Goal: Information Seeking & Learning: Learn about a topic

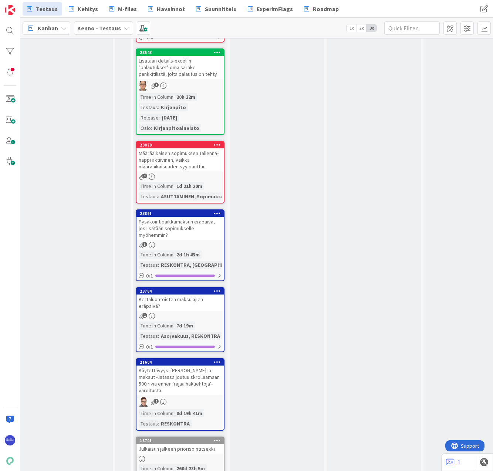
click at [169, 242] on div "3" at bounding box center [179, 245] width 87 height 6
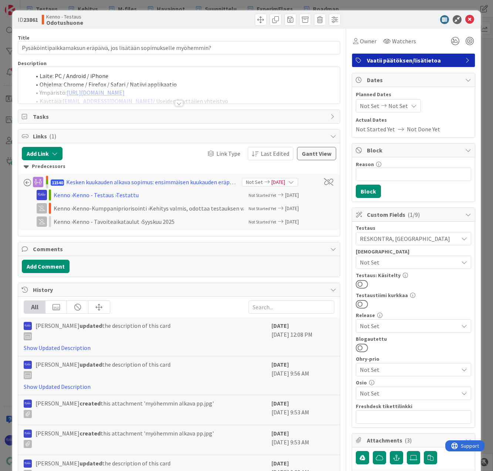
click at [176, 103] on div at bounding box center [179, 103] width 8 height 6
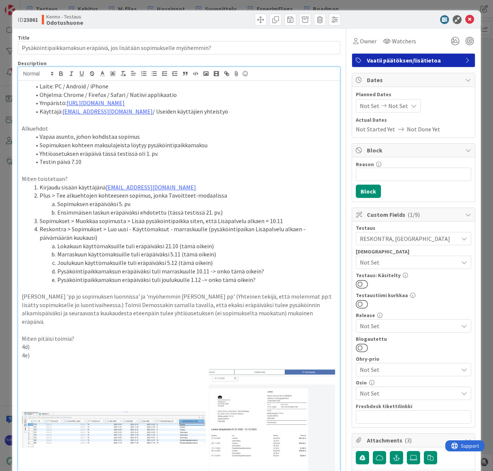
click at [57, 204] on li "Sopimuksen eräpäiväksi 5. pv." at bounding box center [183, 204] width 305 height 9
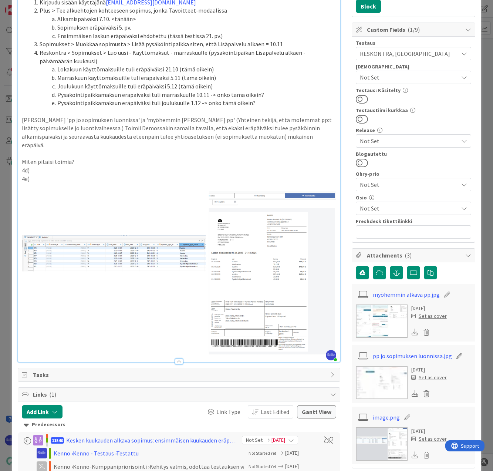
scroll to position [259, 0]
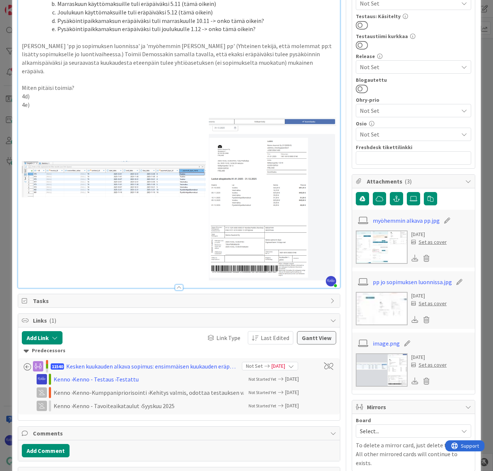
click at [399, 220] on link "myöhemmin alkava pp.jpg" at bounding box center [406, 220] width 67 height 9
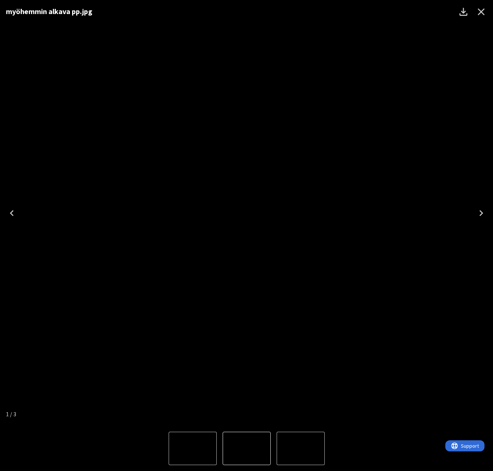
click at [481, 11] on icon "Close" at bounding box center [481, 12] width 12 height 12
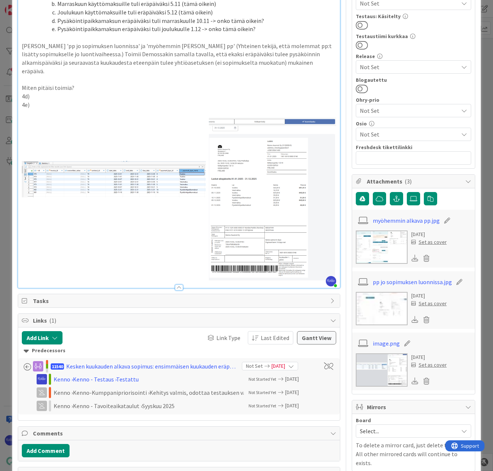
click at [380, 342] on link "image.png" at bounding box center [386, 343] width 27 height 9
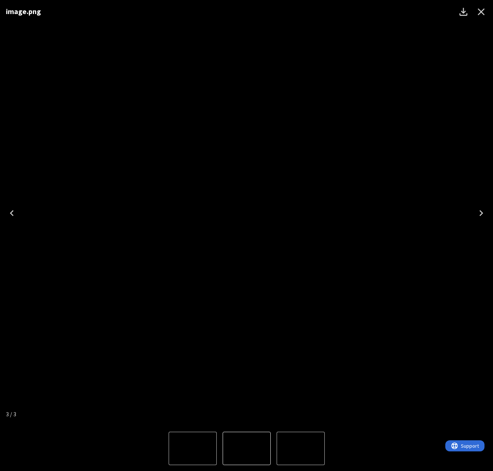
click at [480, 14] on icon "Close" at bounding box center [481, 12] width 12 height 12
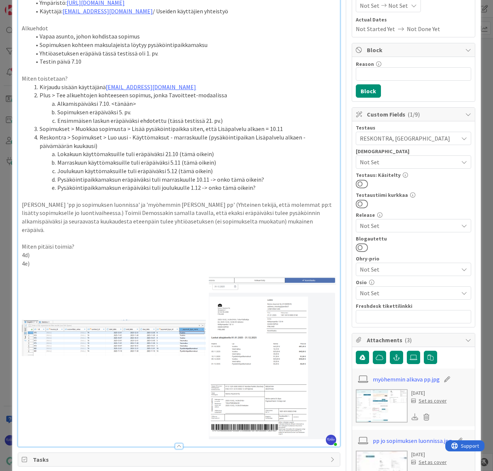
scroll to position [111, 0]
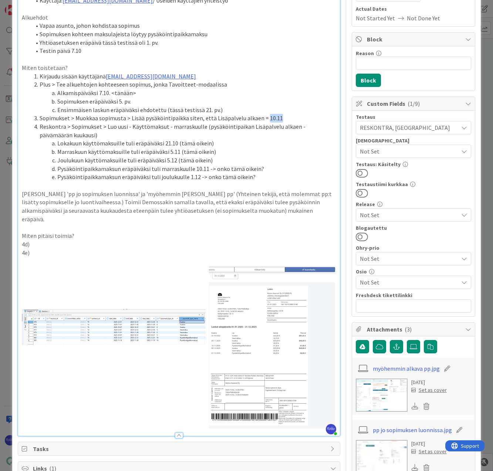
drag, startPoint x: 262, startPoint y: 116, endPoint x: 279, endPoint y: 114, distance: 17.2
click at [279, 114] on li "Sopimukset > Muokkaa sopimusta > Lisää pysäköintipaikka siten, että Lisäpalvelu…" at bounding box center [183, 118] width 305 height 9
drag, startPoint x: 188, startPoint y: 178, endPoint x: 200, endPoint y: 179, distance: 11.5
click at [200, 179] on li "Pysäköintipaikkamaksun eräpäiväksi tuli joulukuulle 1.12 -> onko tämä oikein?" at bounding box center [183, 177] width 305 height 9
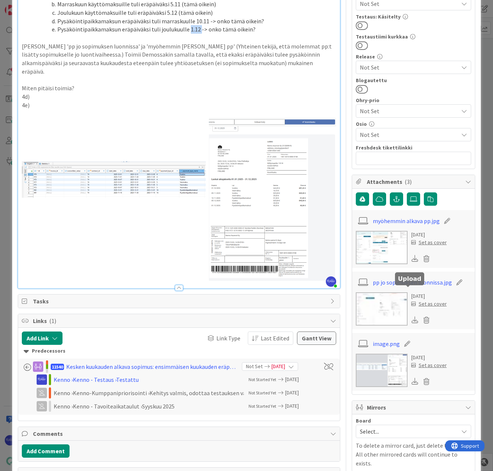
scroll to position [259, 0]
click at [408, 281] on link "pp jo sopimuksen luonnissa.jpg" at bounding box center [412, 281] width 79 height 9
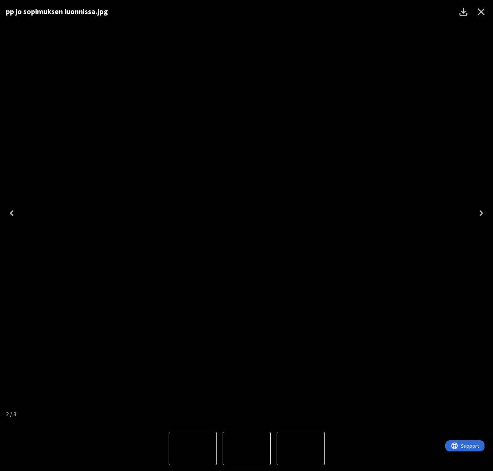
drag, startPoint x: 480, startPoint y: 12, endPoint x: 274, endPoint y: 246, distance: 312.0
click at [480, 12] on icon "Close" at bounding box center [481, 12] width 12 height 12
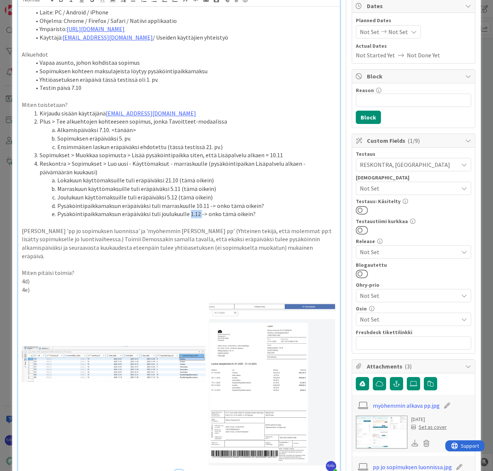
scroll to position [222, 0]
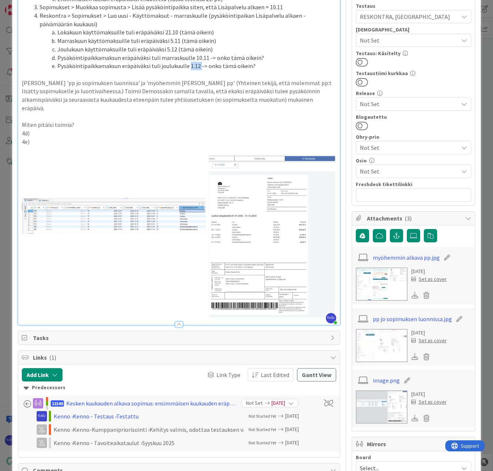
click at [400, 258] on link "myöhemmin alkava pp.jpg" at bounding box center [406, 257] width 67 height 9
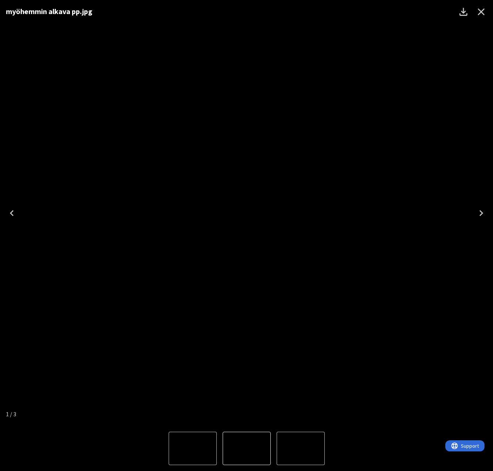
click at [482, 11] on icon "Close" at bounding box center [481, 12] width 12 height 12
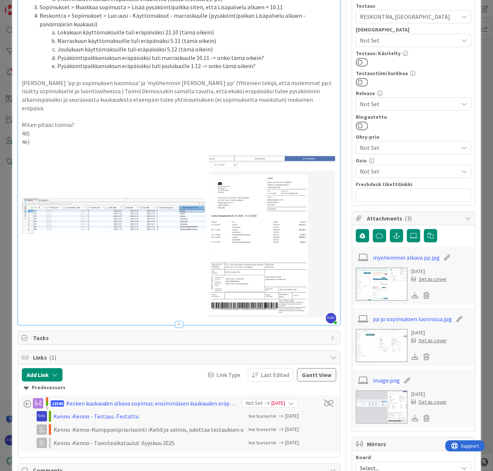
click at [293, 92] on p "[PERSON_NAME] 'pp jo sopimuksen luonnissa' ja 'myöhemmin [PERSON_NAME] pp' (Yht…" at bounding box center [179, 96] width 314 height 34
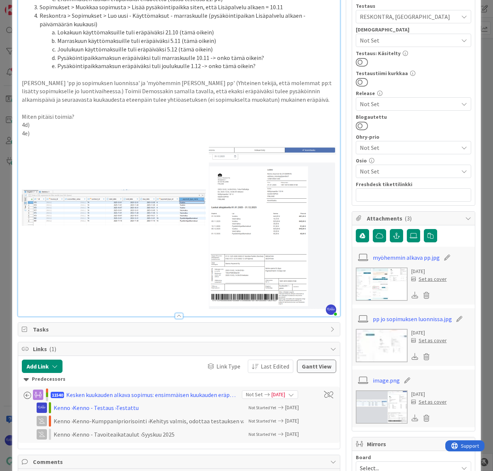
click at [176, 313] on div at bounding box center [179, 316] width 8 height 6
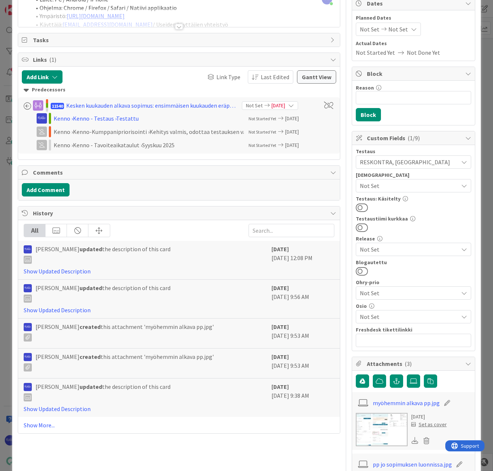
scroll to position [0, 0]
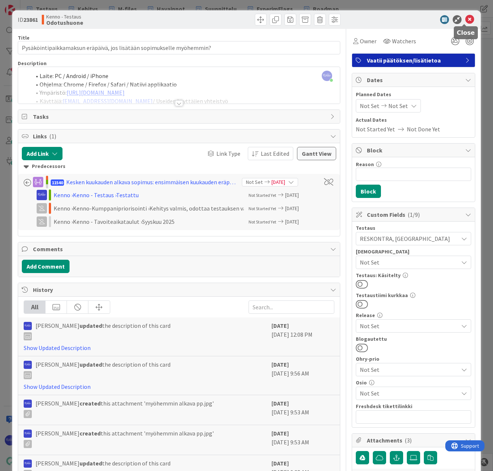
click at [465, 20] on icon at bounding box center [469, 19] width 9 height 9
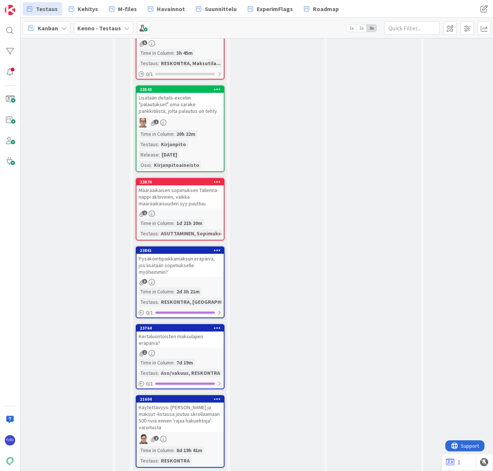
scroll to position [37, 331]
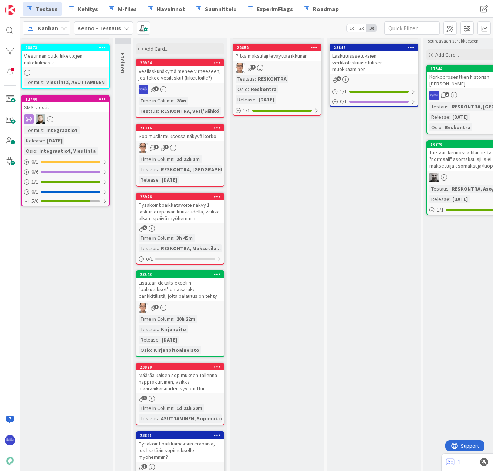
click at [194, 226] on div "5" at bounding box center [179, 228] width 87 height 6
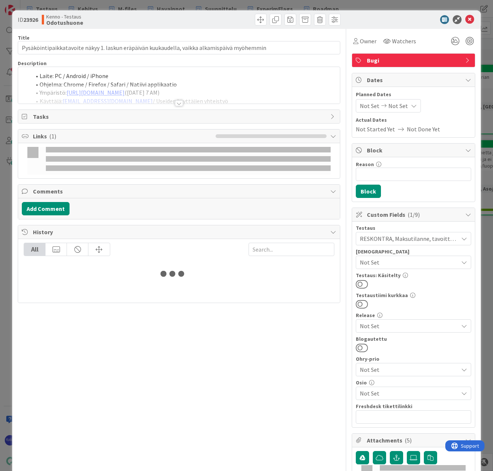
click at [423, 57] on span "Bugi" at bounding box center [414, 60] width 95 height 9
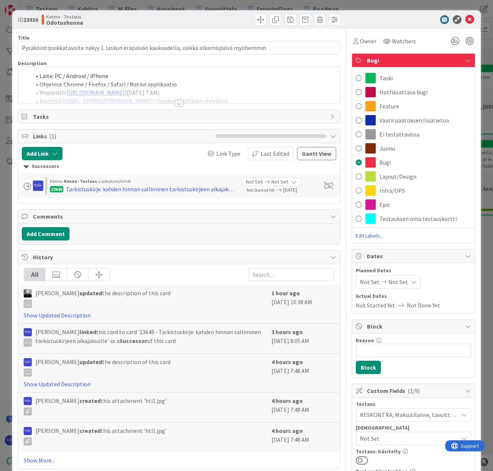
click at [399, 118] on span "Vaatii päätöksen/lisätietoa" at bounding box center [414, 120] width 70 height 9
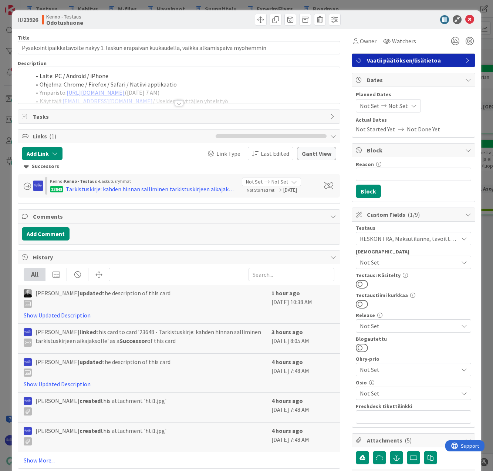
click at [175, 103] on div at bounding box center [179, 103] width 8 height 6
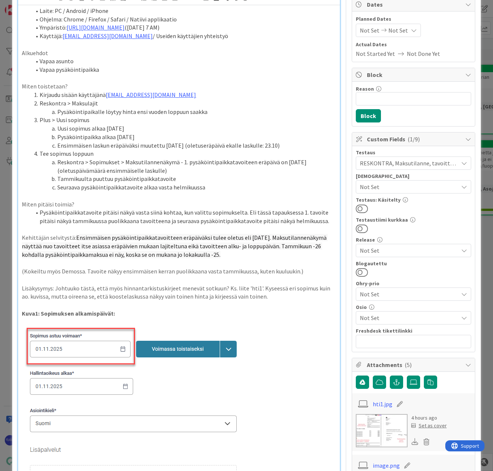
scroll to position [74, 0]
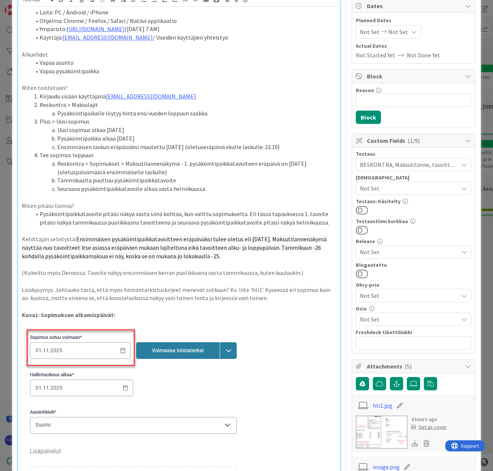
drag, startPoint x: 57, startPoint y: 147, endPoint x: 284, endPoint y: 148, distance: 226.6
click at [284, 148] on li "Ensimmäisen laskun eräpäiväksi muutettu [DATE] (oletuseräpäivä ekalle laskulle:…" at bounding box center [183, 147] width 305 height 9
click at [289, 162] on li "Reskontra > Sopimukset > Maksutilannenäkymä - 1. pysäköintipaikkatavoiteen eräp…" at bounding box center [183, 167] width 305 height 17
drag, startPoint x: 306, startPoint y: 164, endPoint x: 318, endPoint y: 165, distance: 11.9
click at [318, 165] on li "Reskontra > Sopimukset > Maksutilannenäkymä - 1. pysäköintipaikkatavoiteen eräp…" at bounding box center [183, 167] width 305 height 17
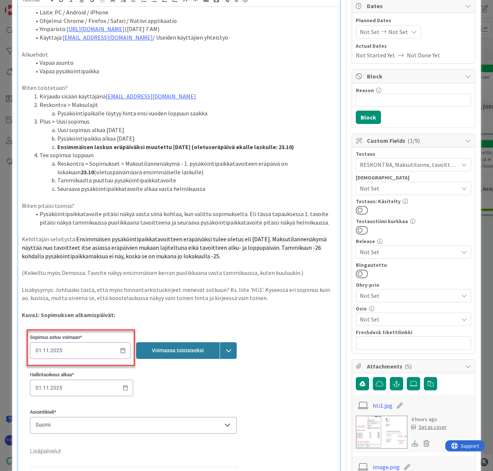
click at [312, 178] on li "Tammikuulta puuttuu pysäköintipaikkatavoite" at bounding box center [183, 180] width 305 height 9
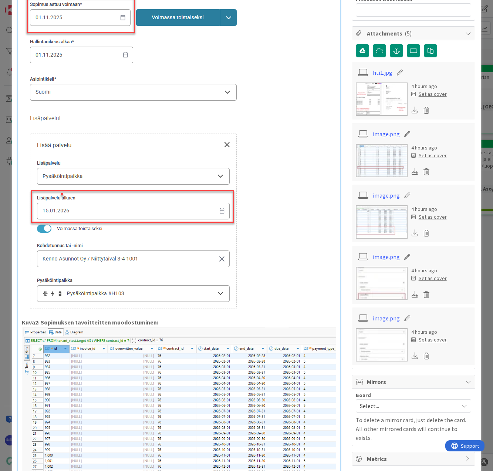
scroll to position [111, 0]
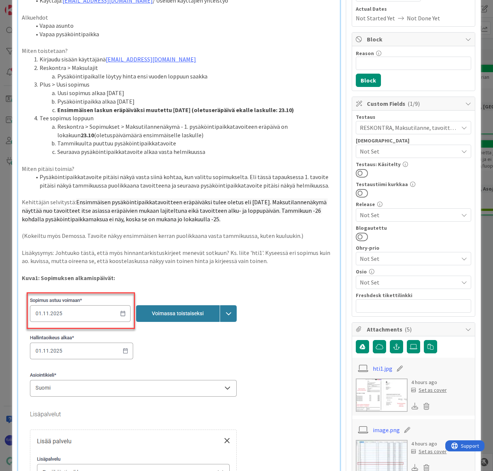
click at [241, 128] on li "Reskontra > Sopimukset > Maksutilannenäkymä - 1. pysäköintipaikkatavoiteen eräp…" at bounding box center [183, 130] width 305 height 17
click at [240, 178] on li "Pysäköintipaikkatavoite pitäisi näkyä vasta siinä kohtaa, kun valittu sopimukse…" at bounding box center [183, 181] width 305 height 17
click at [177, 137] on li "Reskontra > Sopimukset > Maksutilannenäkymä - 1. pysäköintipaikkatavoitteen erä…" at bounding box center [183, 130] width 305 height 17
drag, startPoint x: 163, startPoint y: 134, endPoint x: 265, endPoint y: 136, distance: 102.8
click at [265, 136] on li "Reskontra > Sopimukset > Maksutilannenäkymä - 1. pysäköintipaikkatavoitteen erä…" at bounding box center [183, 130] width 305 height 17
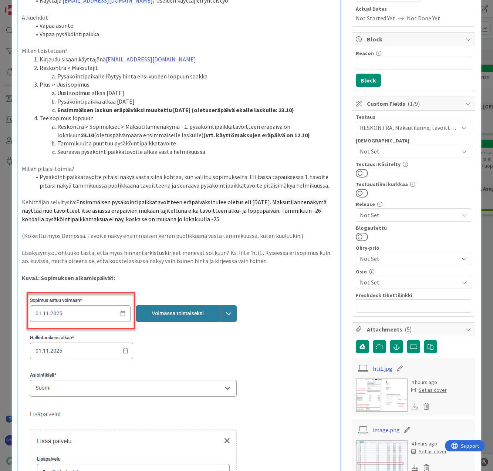
click at [268, 136] on li "Reskontra > Sopimukset > Maksutilannenäkymä - 1. pysäköintipaikkatavoitteen erä…" at bounding box center [183, 130] width 305 height 17
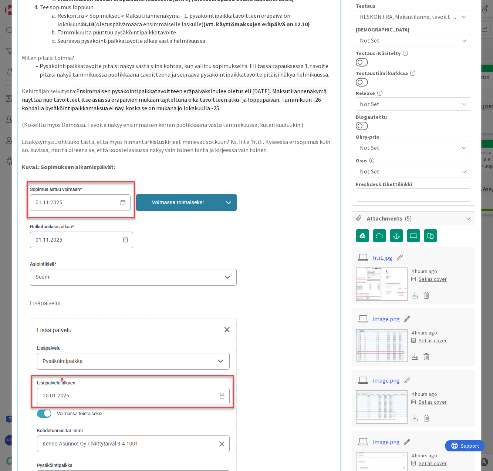
scroll to position [0, 0]
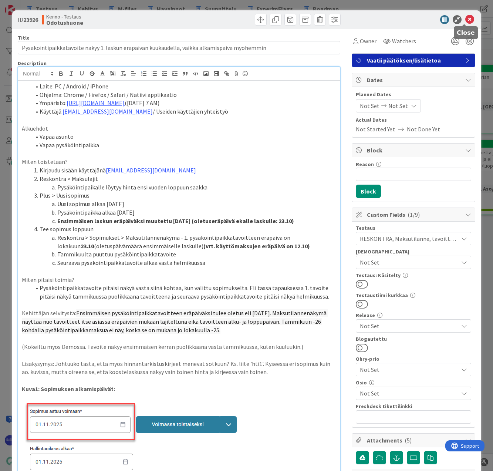
click at [465, 20] on icon at bounding box center [469, 19] width 9 height 9
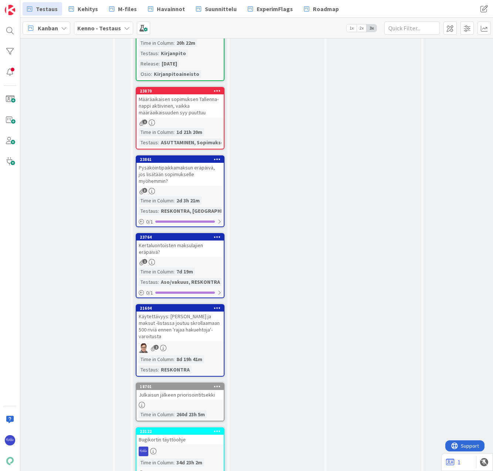
scroll to position [333, 331]
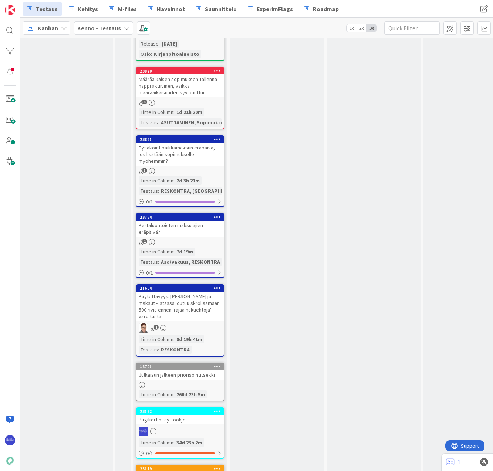
click at [183, 158] on div "Pysäköintipaikkamaksun eräpäivä, jos lisätään sopimukselle myöhemmin?" at bounding box center [179, 154] width 87 height 23
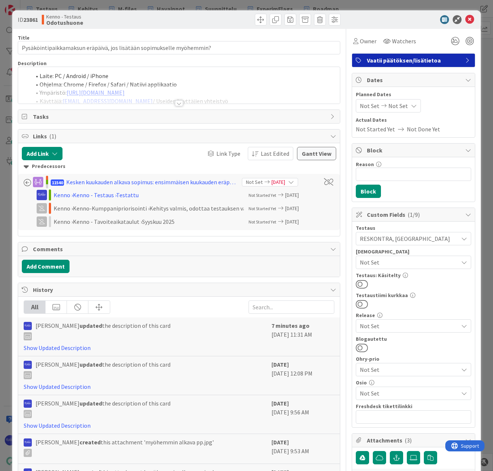
click at [179, 102] on div at bounding box center [179, 103] width 8 height 6
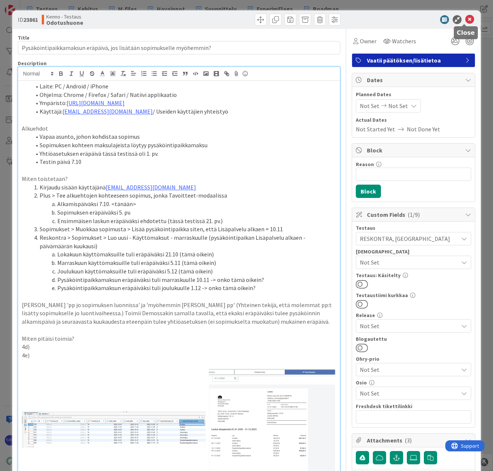
click at [465, 20] on icon at bounding box center [469, 19] width 9 height 9
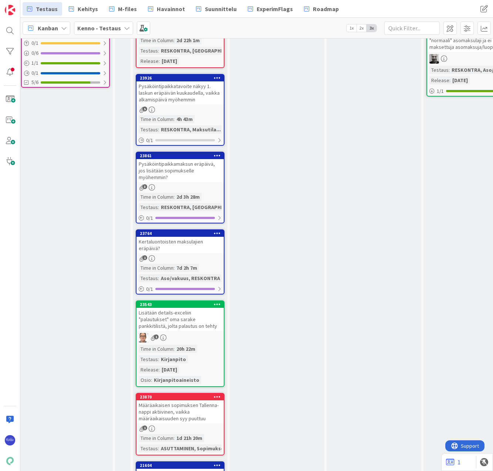
scroll to position [148, 331]
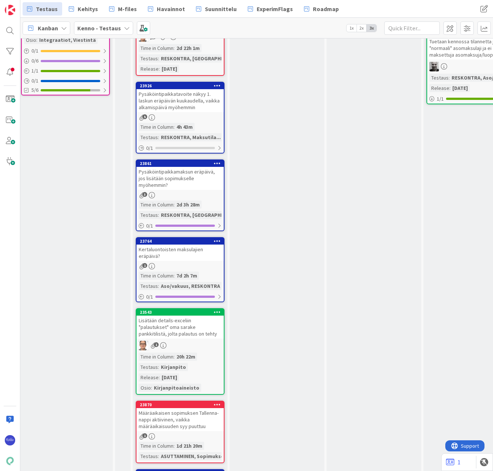
click at [182, 249] on div "Kertaluontoisten maksulajien eräpäivä?" at bounding box center [179, 252] width 87 height 16
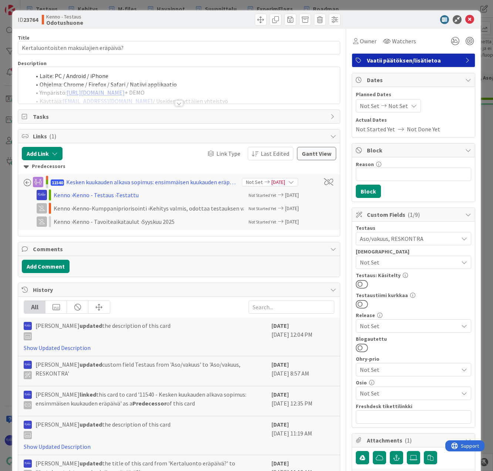
click at [176, 105] on div at bounding box center [179, 103] width 8 height 6
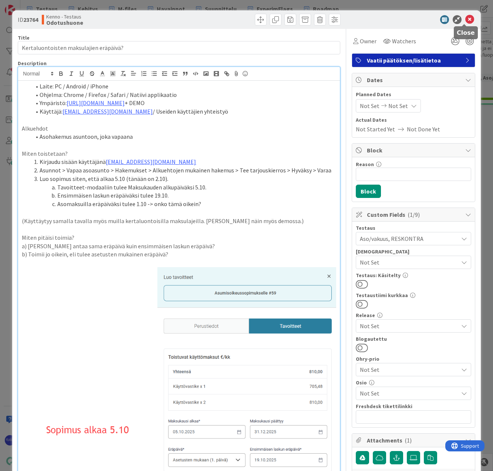
click at [465, 20] on icon at bounding box center [469, 19] width 9 height 9
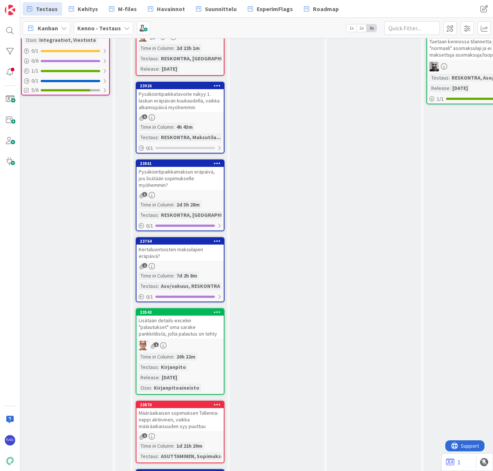
click at [184, 183] on div "23861 Pysäköintipaikkamaksun eräpäivä, jos lisätään sopimukselle myöhemmin? 3 T…" at bounding box center [180, 195] width 89 height 72
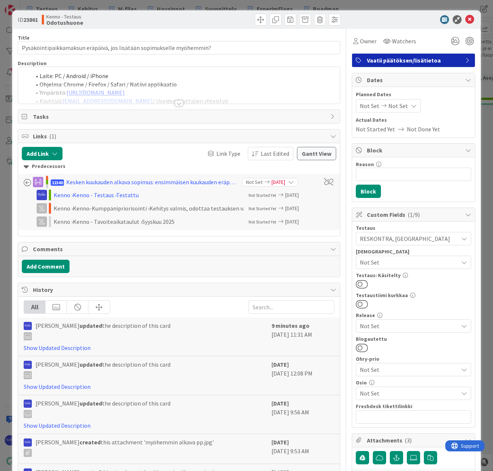
click at [176, 103] on div at bounding box center [179, 103] width 8 height 6
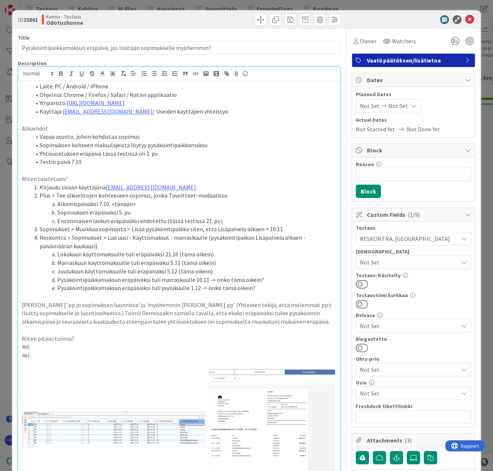
click at [206, 281] on li "Pysäköintipaikkamaksun eräpäiväksi tuli marraskuulle 10.11 -> onko tämä oikein?" at bounding box center [183, 279] width 305 height 9
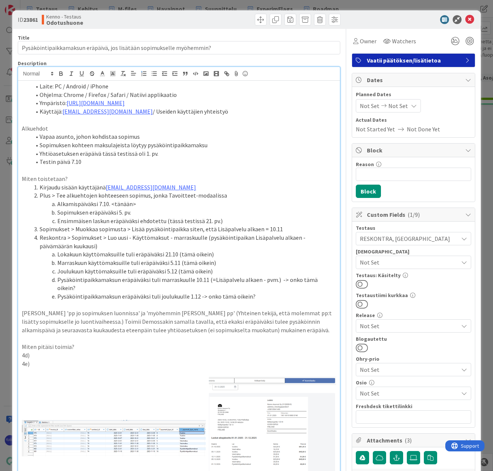
click at [278, 292] on li "Pysäköintipaikkamaksun eräpäiväksi tuli joulukuulle 1.12 -> onko tämä oikein?" at bounding box center [183, 296] width 305 height 9
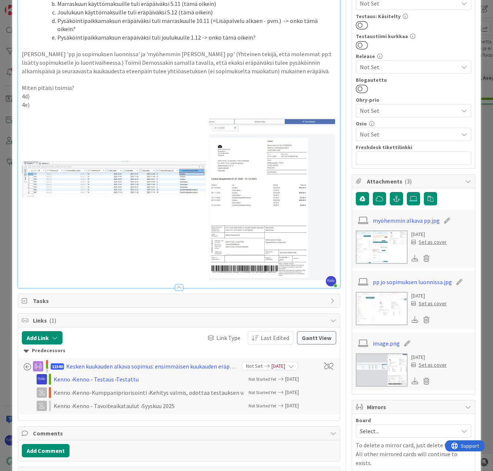
click at [177, 284] on div at bounding box center [179, 287] width 8 height 6
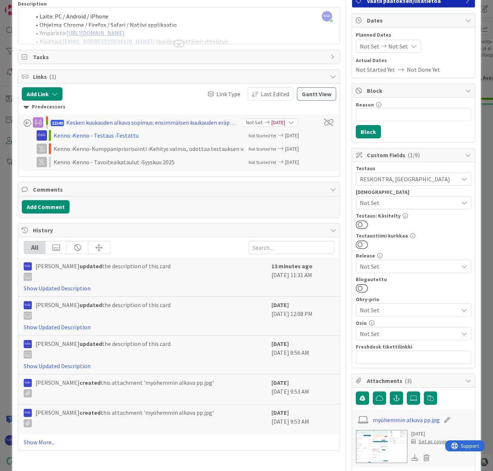
scroll to position [0, 0]
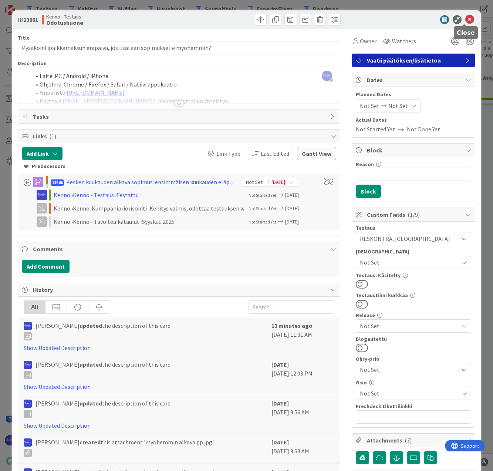
click at [466, 18] on icon at bounding box center [469, 19] width 9 height 9
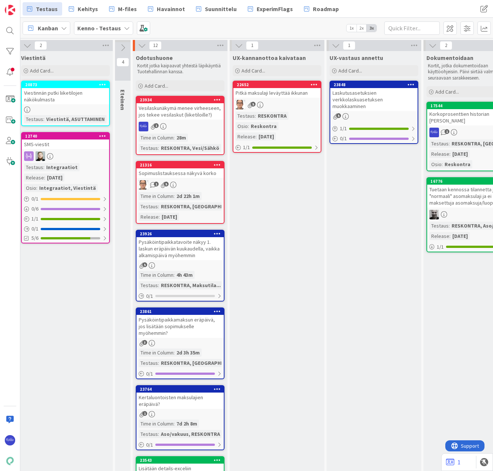
click at [184, 253] on div "Pysäköintipaikkatavoite näkyy 1. laskun eräpäivän kuukaudella, vaikka alkamispä…" at bounding box center [179, 248] width 87 height 23
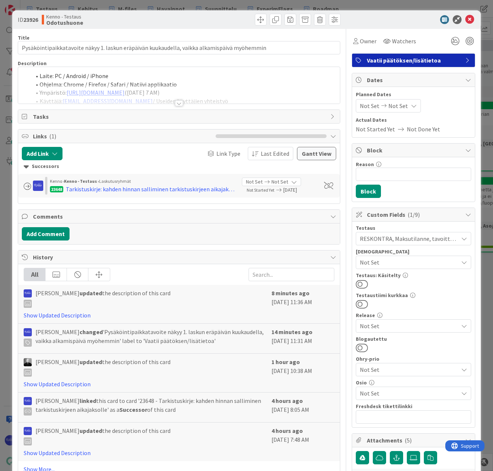
click at [177, 104] on div at bounding box center [179, 103] width 8 height 6
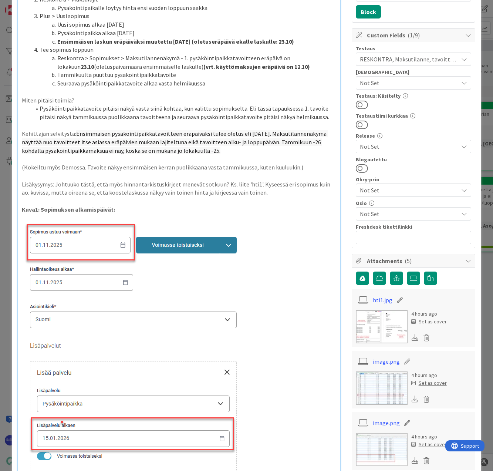
scroll to position [259, 0]
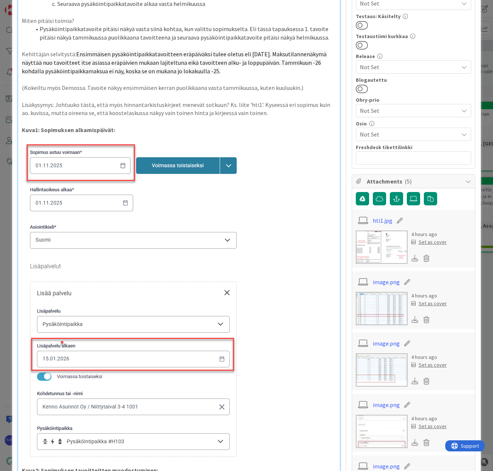
click at [390, 309] on img at bounding box center [382, 308] width 52 height 33
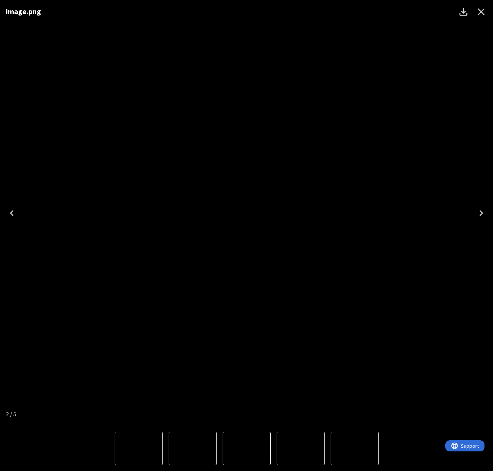
click at [481, 12] on icon "Close" at bounding box center [481, 12] width 7 height 7
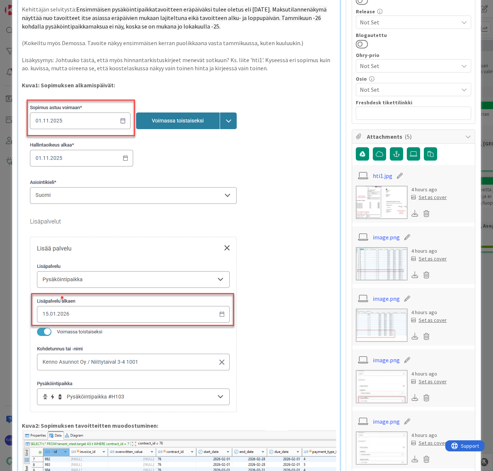
scroll to position [296, 0]
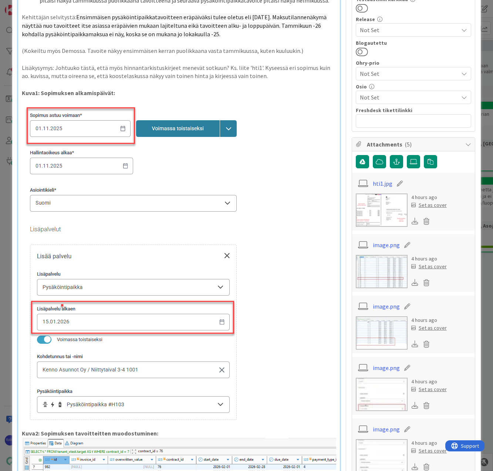
click at [381, 210] on img at bounding box center [382, 209] width 52 height 33
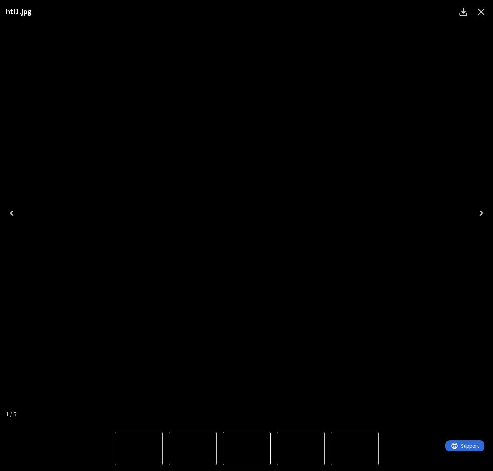
click at [482, 14] on icon "Close" at bounding box center [481, 12] width 7 height 7
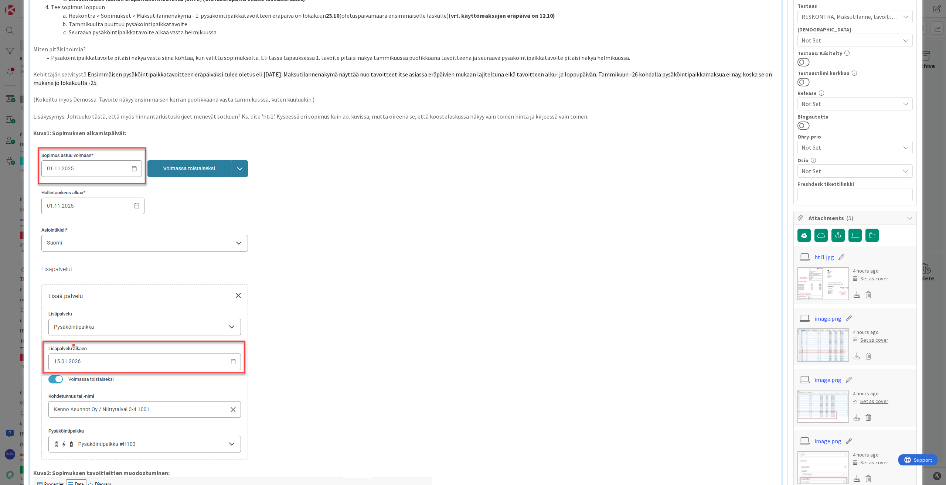
scroll to position [74, 0]
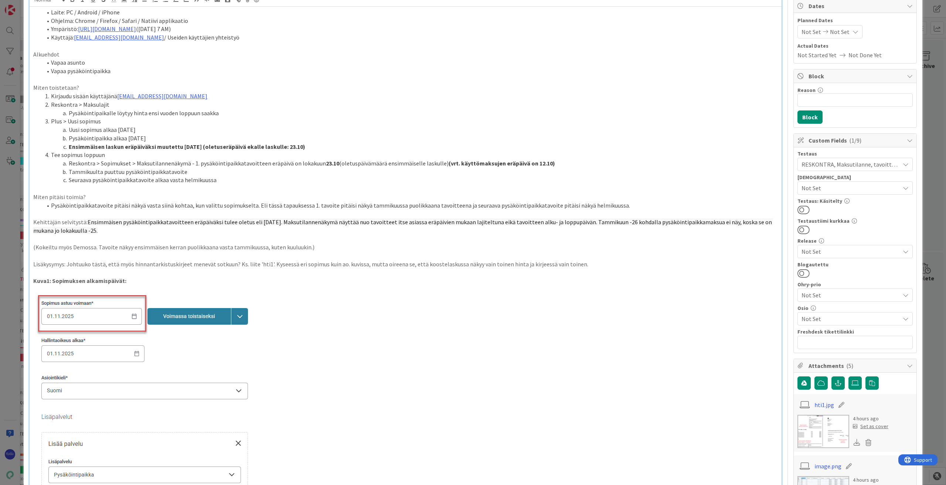
click at [455, 205] on li "Pysäköintipaikkatavoite pitäisi näkyä vasta siinä kohtaa, kun valittu sopimukse…" at bounding box center [410, 205] width 736 height 9
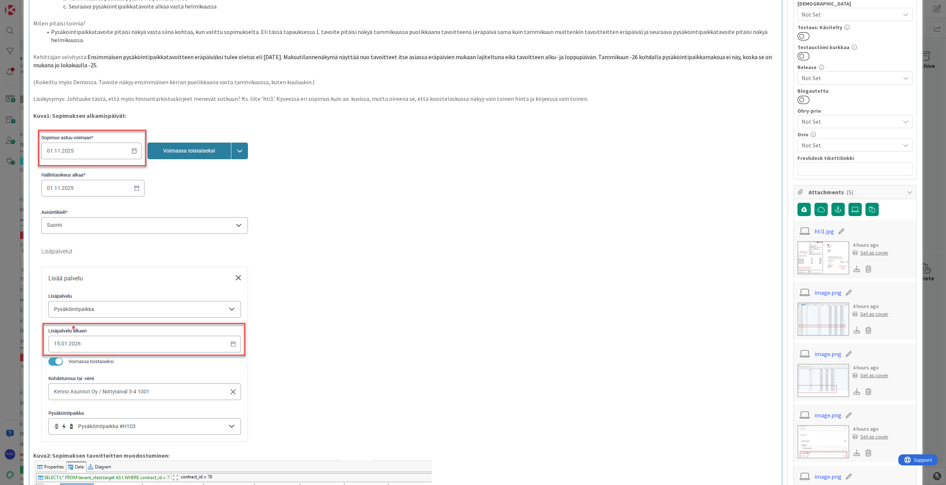
scroll to position [296, 0]
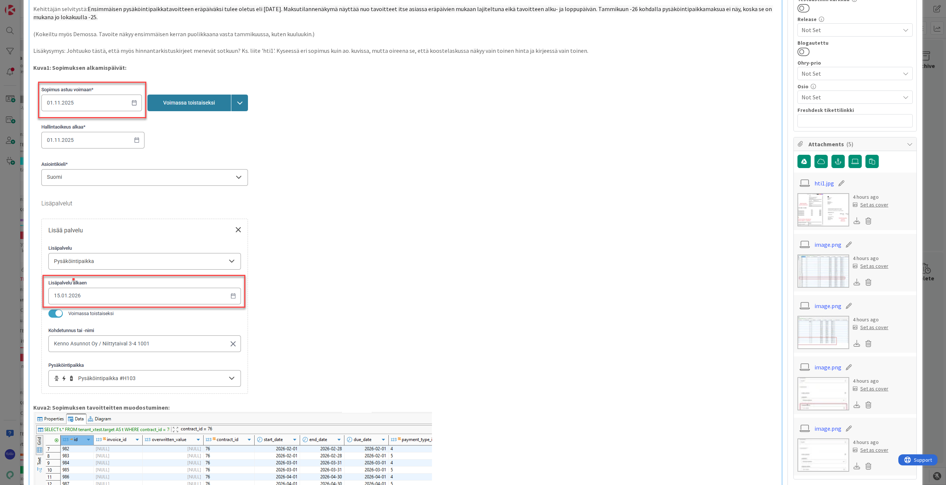
click at [492, 183] on link "hti1.jpg" at bounding box center [825, 183] width 20 height 9
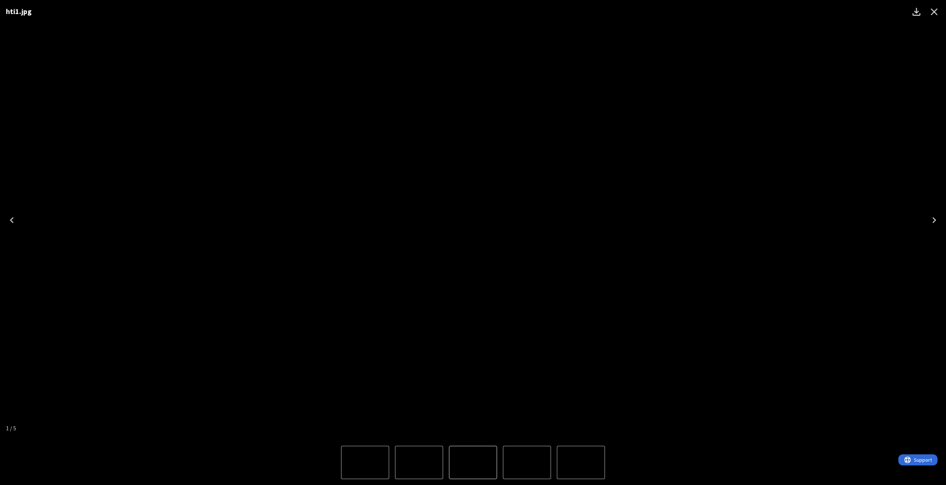
click at [492, 12] on icon "Close" at bounding box center [935, 12] width 12 height 12
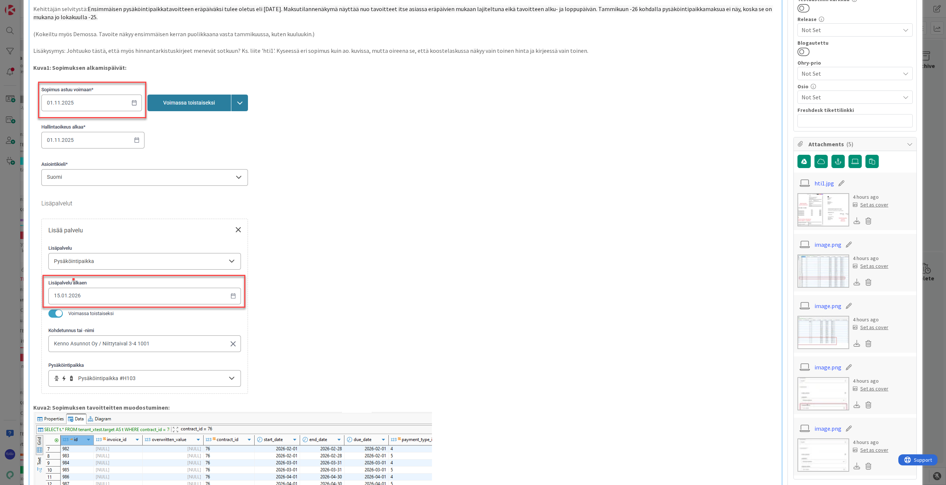
scroll to position [0, 0]
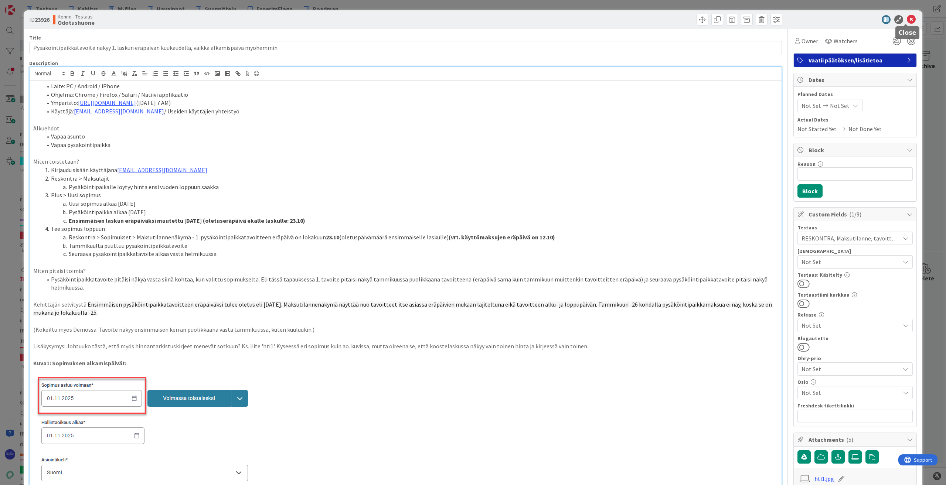
click at [492, 21] on icon at bounding box center [911, 19] width 9 height 9
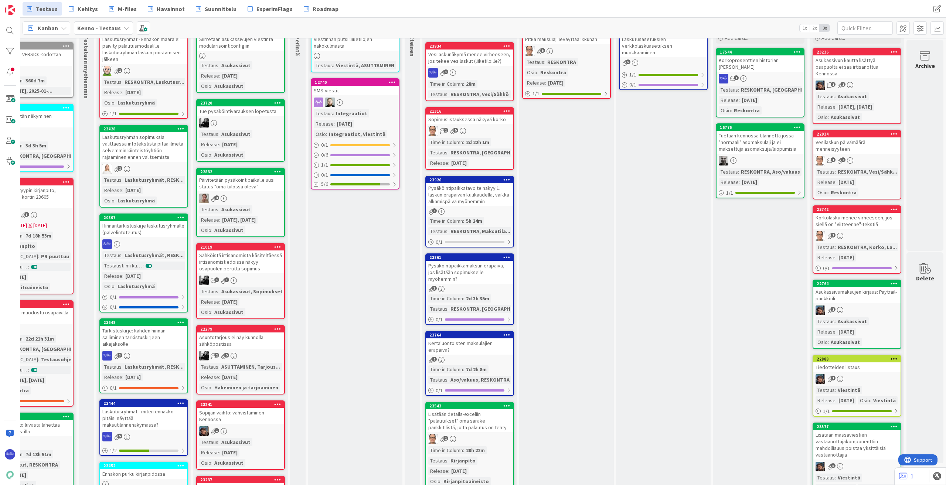
scroll to position [74, 47]
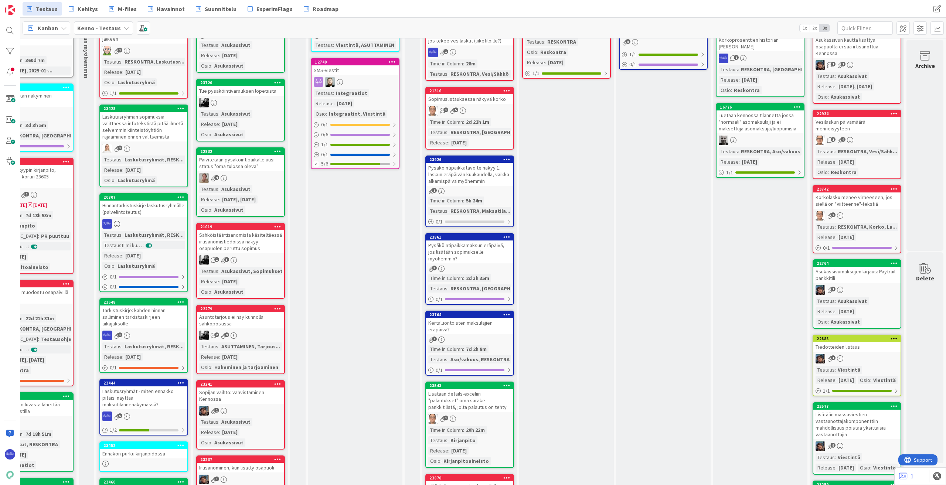
click at [447, 249] on div "Pysäköintipaikkamaksun eräpäivä, jos lisätään sopimukselle myöhemmin?" at bounding box center [469, 252] width 87 height 23
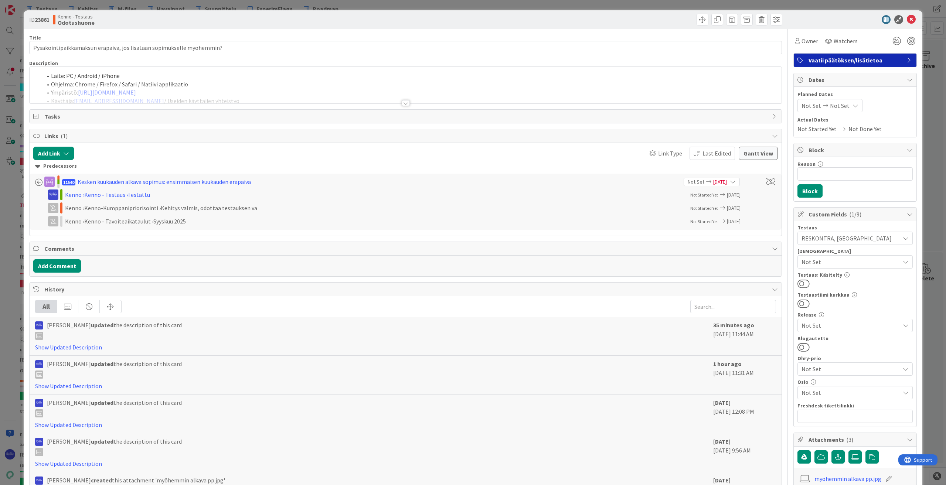
click at [402, 104] on div at bounding box center [406, 103] width 8 height 6
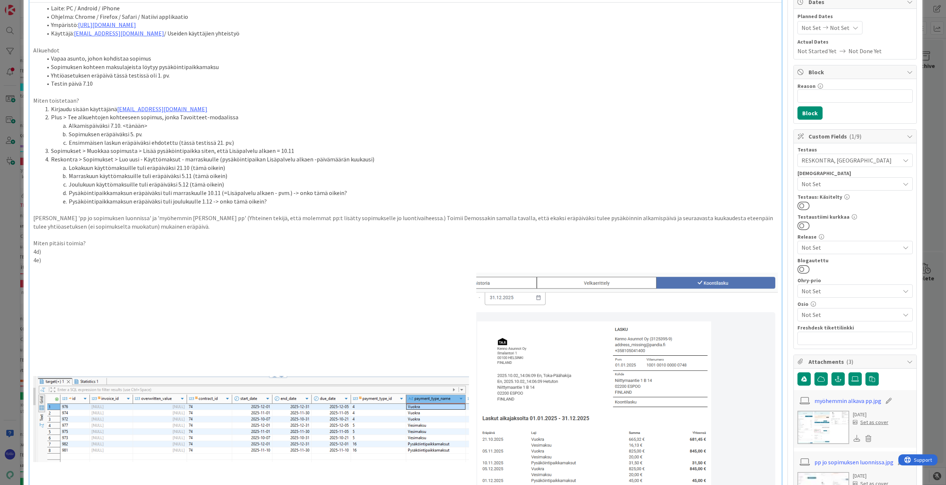
scroll to position [74, 0]
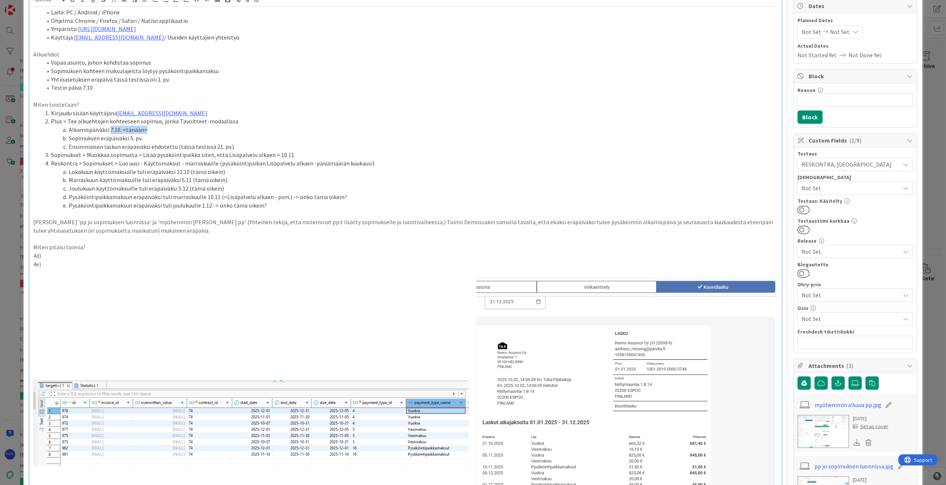
drag, startPoint x: 111, startPoint y: 128, endPoint x: 145, endPoint y: 131, distance: 34.9
click at [145, 131] on li "Alkamispäiväksi 7.10. <tänään>" at bounding box center [410, 130] width 736 height 9
drag, startPoint x: 130, startPoint y: 137, endPoint x: 143, endPoint y: 138, distance: 13.4
click at [143, 138] on li "Sopimuksen eräpäiväksi 5. pv." at bounding box center [410, 138] width 736 height 9
drag, startPoint x: 174, startPoint y: 145, endPoint x: 242, endPoint y: 146, distance: 68.0
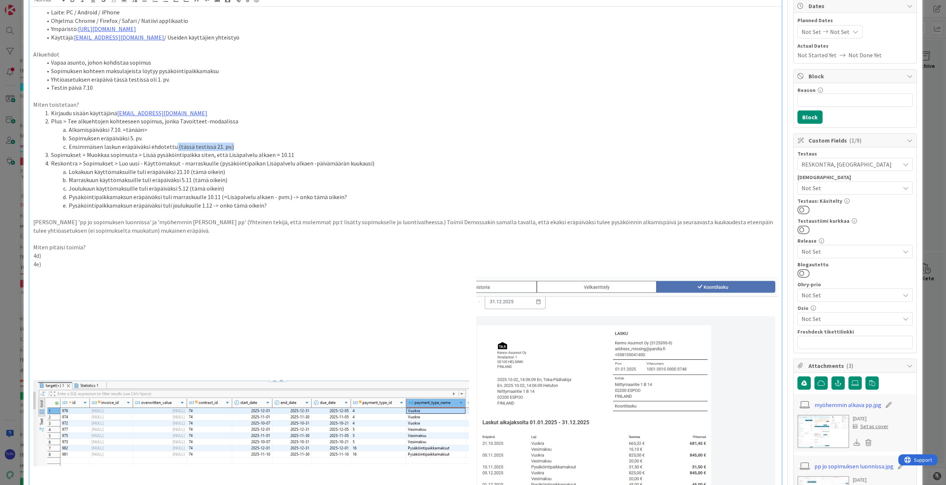
click at [242, 146] on li "Ensimmäisen laskun eräpäiväksi ehdotettu (tässä testissä 21. pv.)" at bounding box center [410, 147] width 736 height 9
drag, startPoint x: 69, startPoint y: 173, endPoint x: 227, endPoint y: 175, distance: 157.5
click at [227, 175] on li "Lokakuun käyttömaksuille tuli eräpäiväksi 21.10 (tämä oikein)" at bounding box center [410, 172] width 736 height 9
click at [357, 199] on li "Pysäköintipaikkamaksun eräpäiväksi tuli marraskuulle 10.11 (=Lisäpalvelu alkaen…" at bounding box center [410, 197] width 736 height 9
click at [312, 206] on li "Pysäköintipaikkamaksun eräpäiväksi tuli joulukuulle 1.12 -> onko tämä oikein?" at bounding box center [410, 205] width 736 height 9
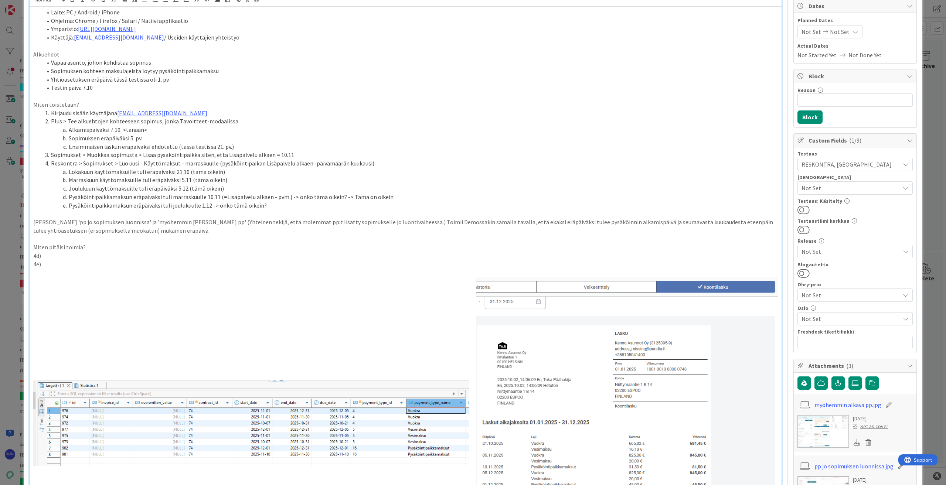
click at [53, 255] on p "4d)" at bounding box center [405, 256] width 745 height 9
click at [66, 266] on p "4e)" at bounding box center [405, 264] width 745 height 9
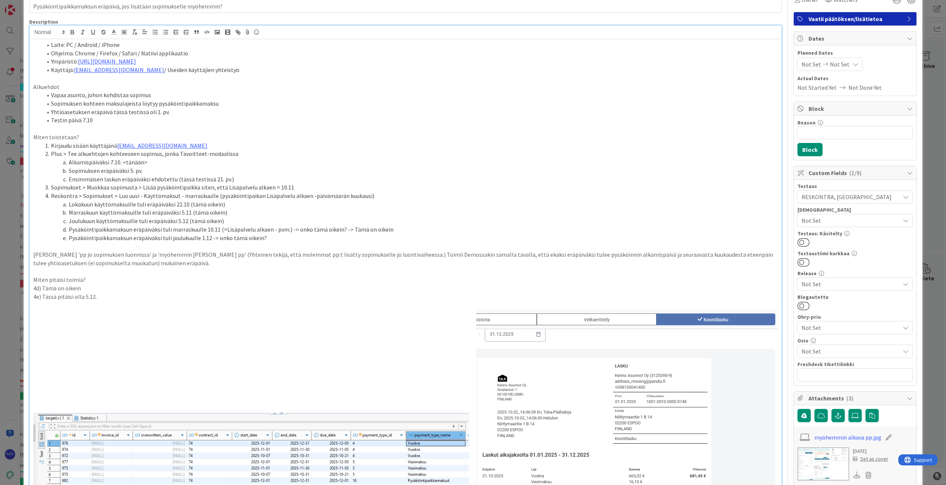
scroll to position [0, 0]
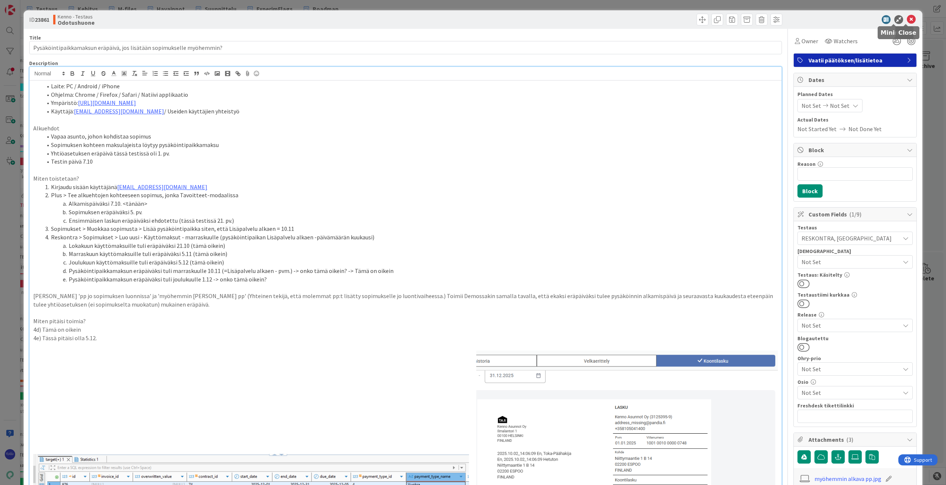
click at [492, 19] on icon at bounding box center [911, 19] width 9 height 9
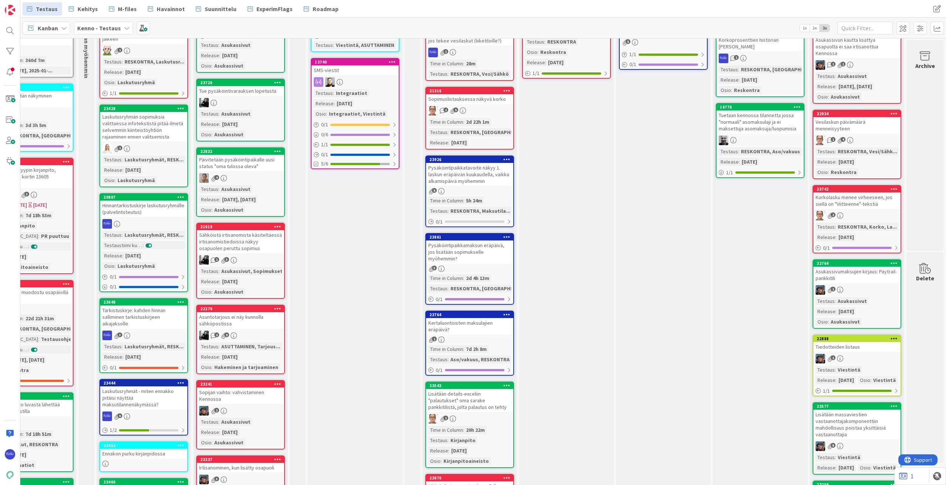
click at [476, 324] on div "Kertaluontoisten maksulajien eräpäivä?" at bounding box center [469, 326] width 87 height 16
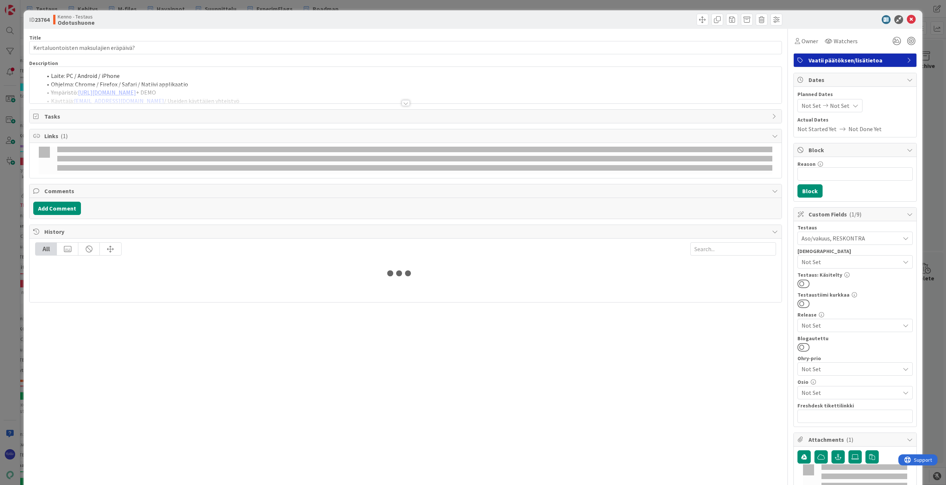
click at [402, 105] on div at bounding box center [406, 103] width 8 height 6
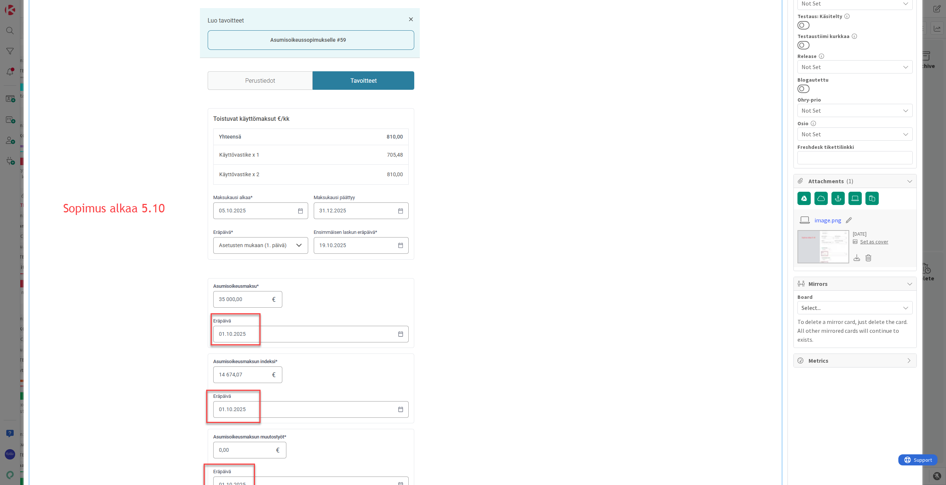
scroll to position [74, 0]
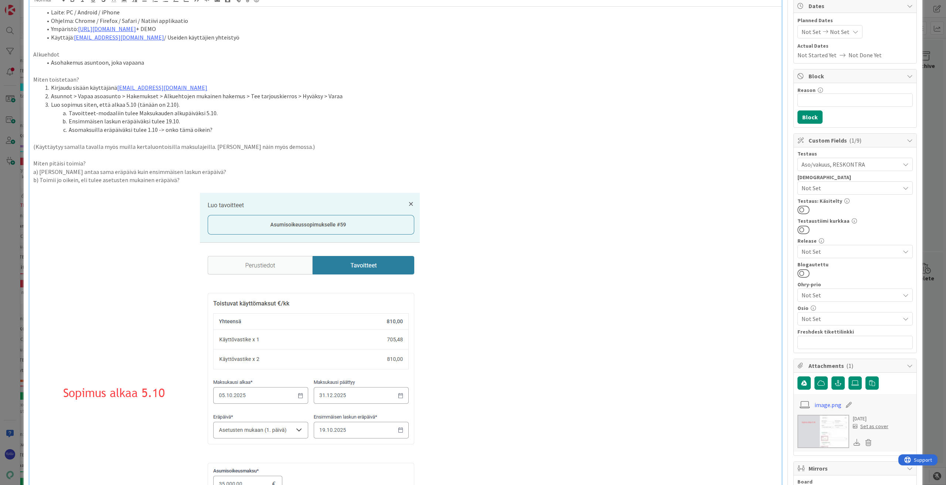
click at [209, 180] on p "b) Toimii jo oikein, eli tulee asetusten mukainen eräpäivä?" at bounding box center [405, 180] width 745 height 9
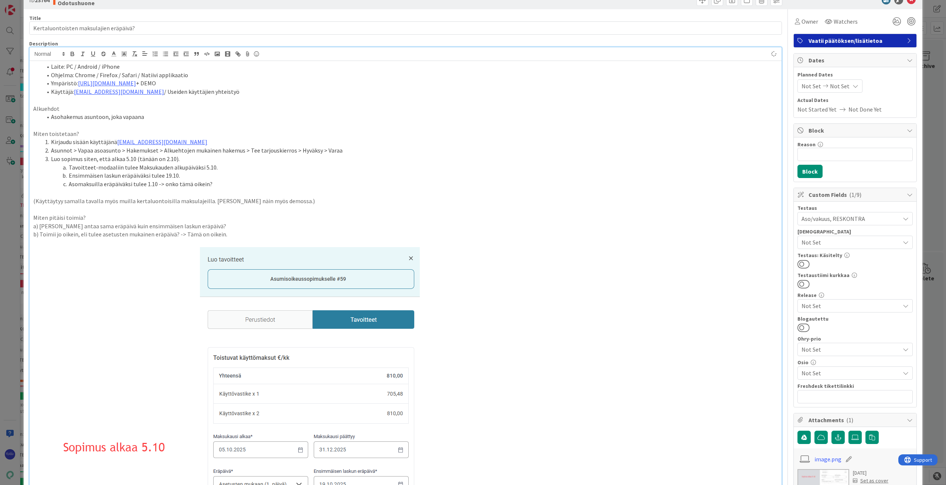
scroll to position [0, 0]
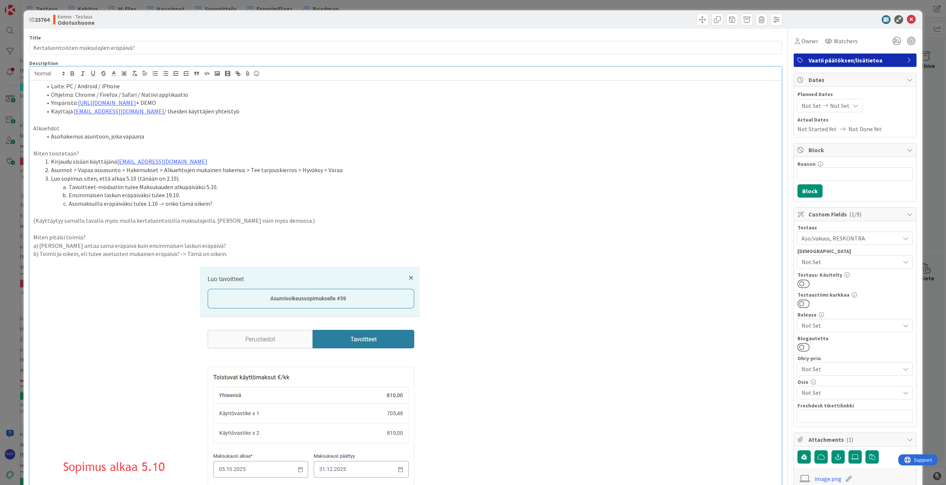
click at [492, 43] on span "Owner" at bounding box center [810, 41] width 17 height 9
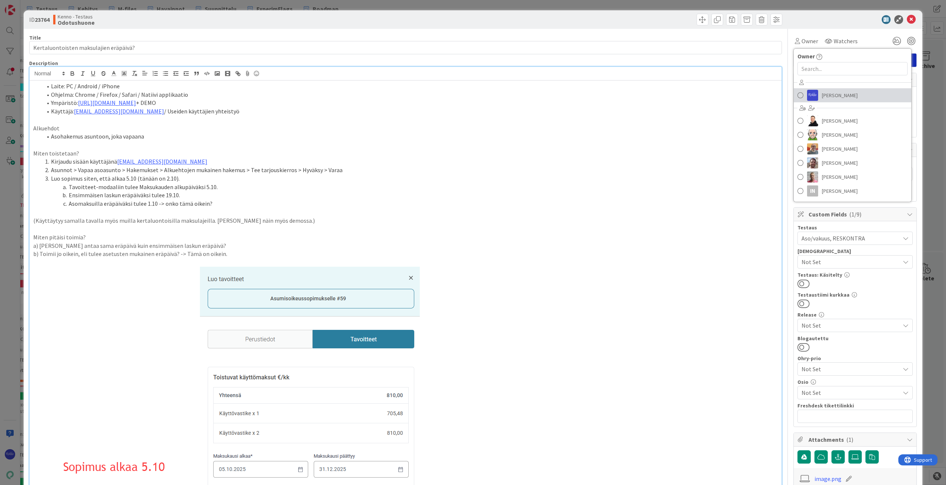
click at [492, 96] on span "[PERSON_NAME]" at bounding box center [840, 95] width 36 height 11
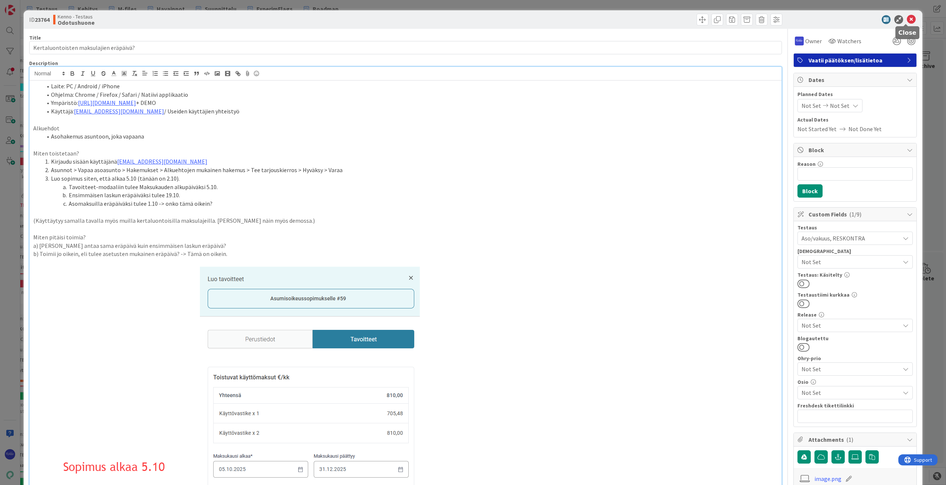
click at [492, 18] on icon at bounding box center [911, 19] width 9 height 9
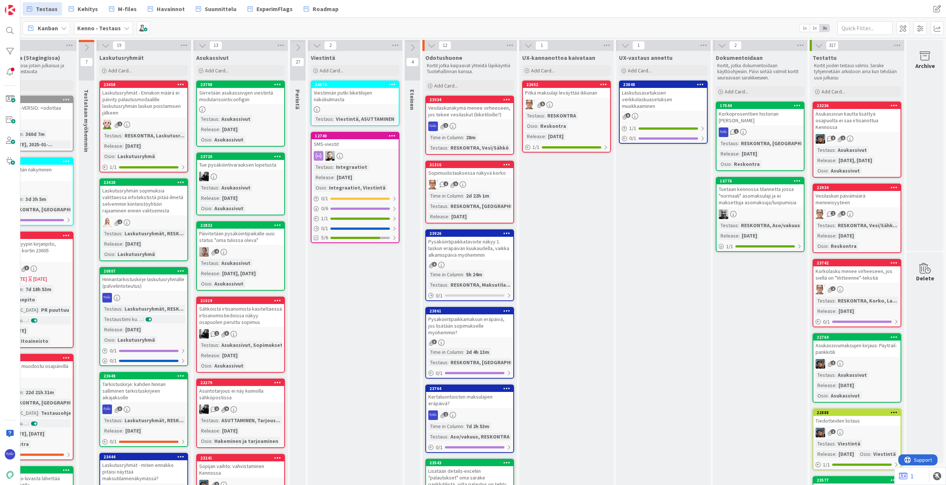
click at [492, 100] on div "Laskutusasetuksien verkkolaskuasetuksen muokkaaminen" at bounding box center [663, 99] width 87 height 23
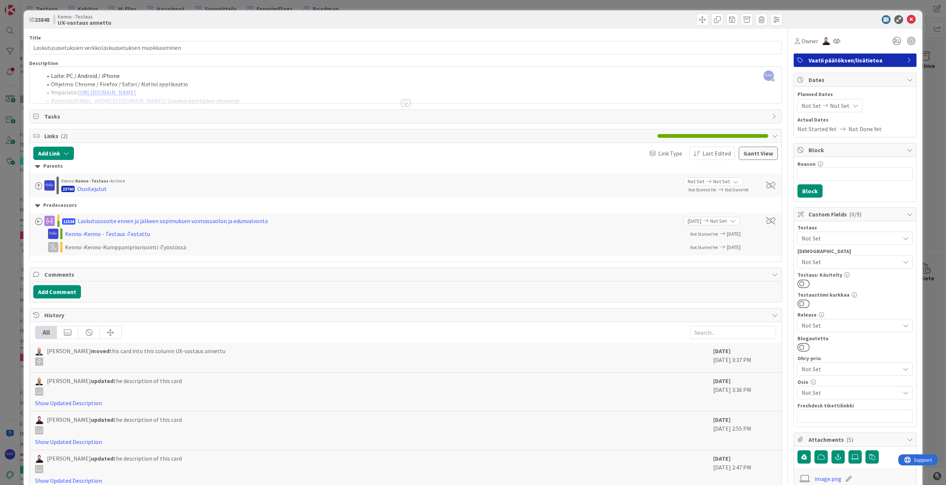
click at [403, 101] on div at bounding box center [406, 103] width 8 height 6
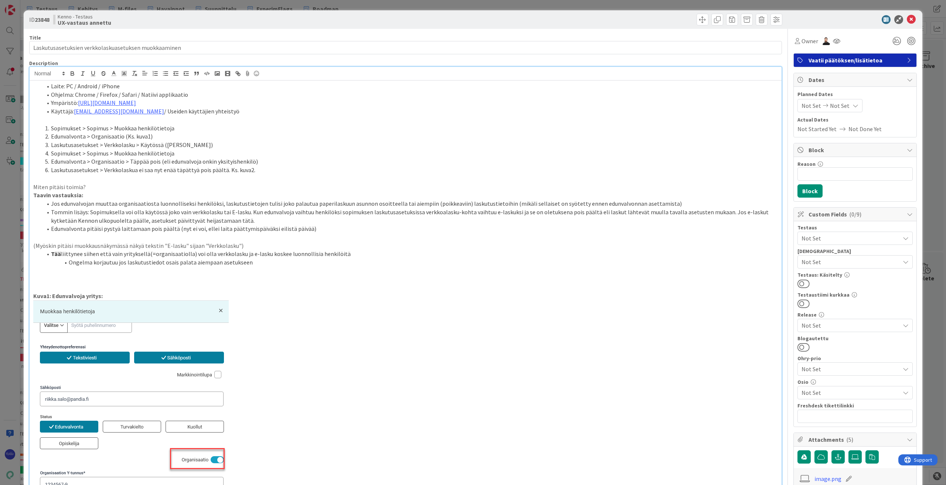
click at [338, 228] on li "Edunvalvonta pitäisi pystyä laittamaan pois päältä (nyt ei voi, ellei laita pää…" at bounding box center [410, 229] width 736 height 9
click at [256, 264] on li "Ongelma korjautuu jos laskutustiedot osais palata aiempaan asetukseen" at bounding box center [410, 262] width 736 height 9
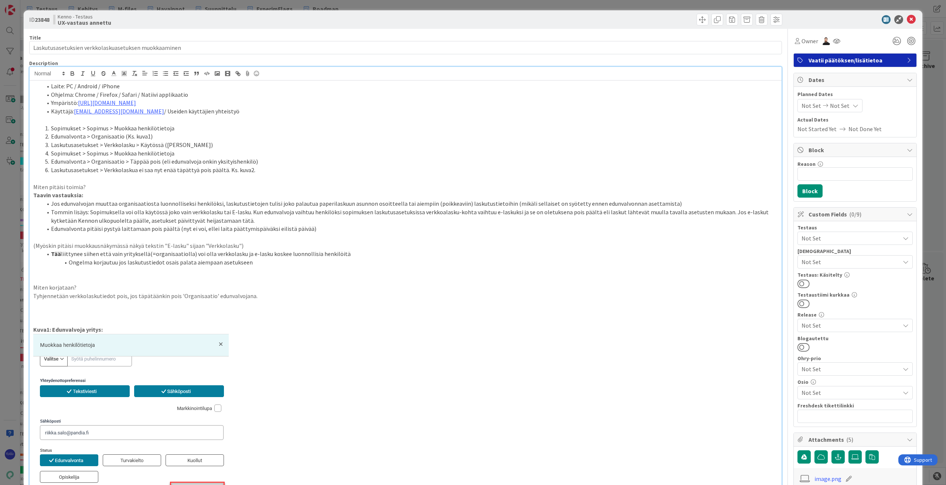
click at [278, 294] on p "Tyhjennetään verkkolaskutiedot pois, jos täpätäänkin pois 'Organisaatio' edunva…" at bounding box center [405, 296] width 745 height 9
click at [492, 21] on icon at bounding box center [911, 19] width 9 height 9
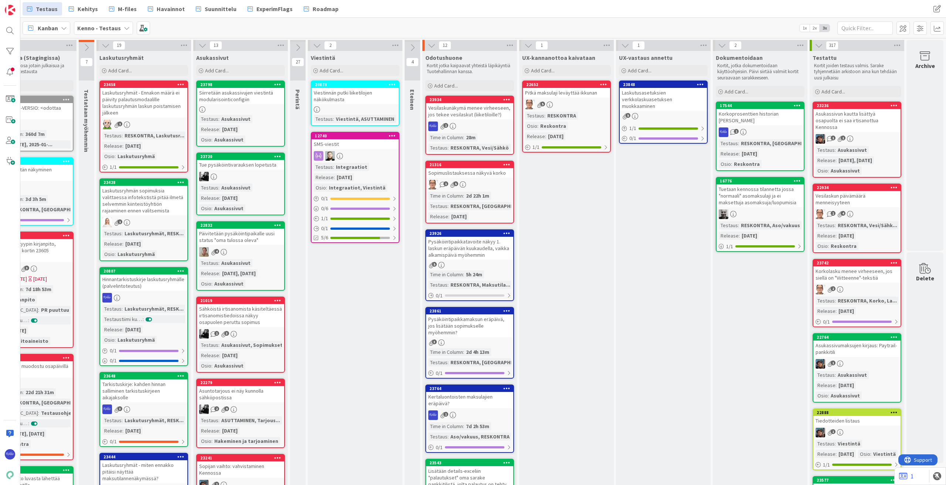
click at [462, 257] on div "Pysäköintipaikkatavoite näkyy 1. laskun eräpäivän kuukaudella, vaikka alkamispä…" at bounding box center [469, 248] width 87 height 23
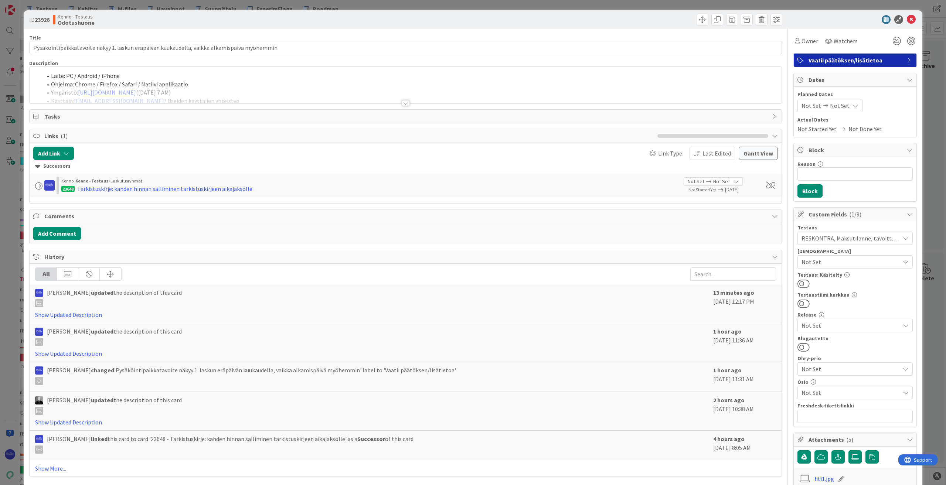
click at [404, 102] on div at bounding box center [406, 103] width 8 height 6
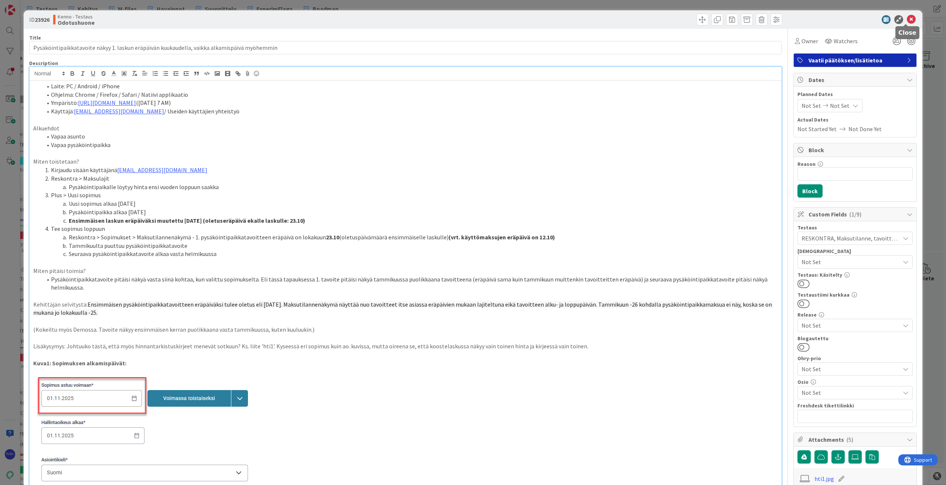
click at [492, 20] on icon at bounding box center [911, 19] width 9 height 9
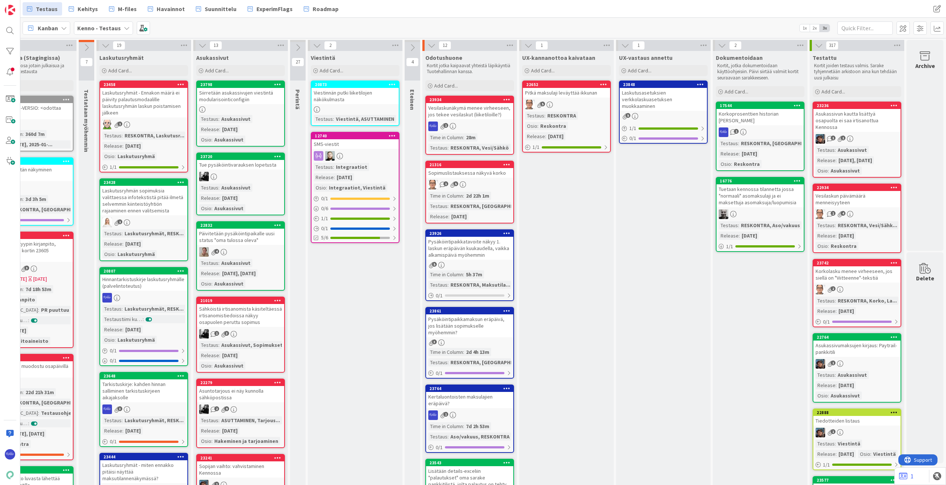
click at [492, 234] on icon at bounding box center [507, 233] width 7 height 5
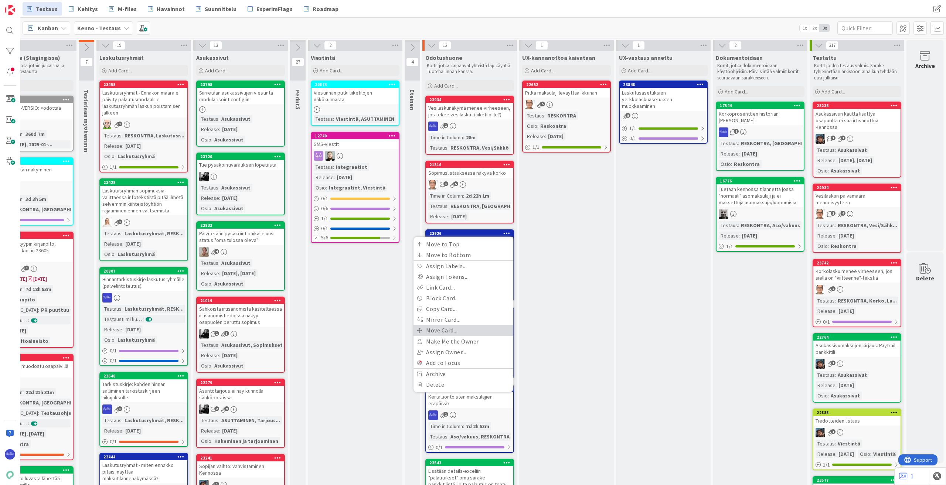
click at [455, 329] on link "Move Card..." at bounding box center [464, 330] width 100 height 11
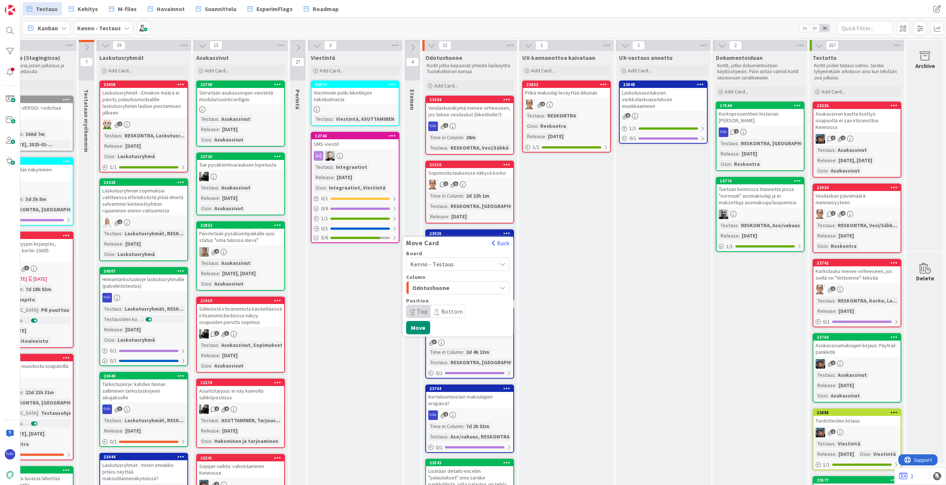
click at [456, 263] on span "Kenno - Testaus" at bounding box center [451, 264] width 83 height 10
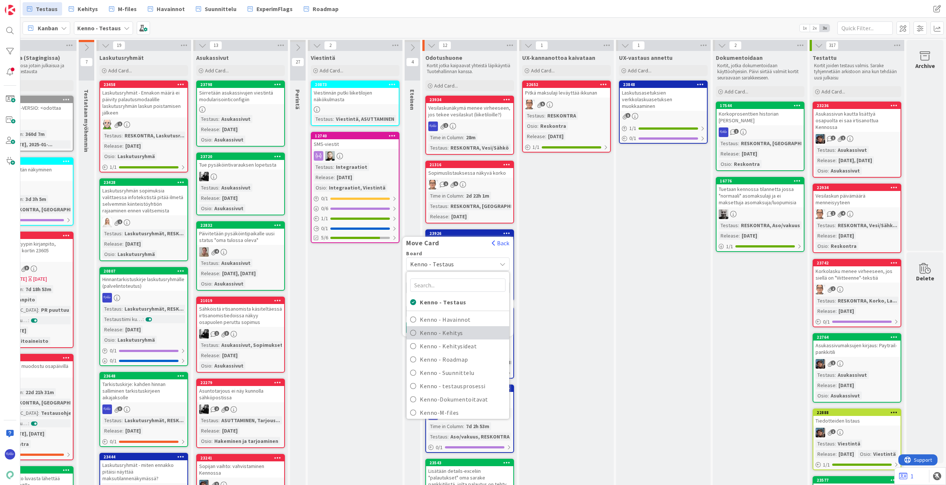
click at [462, 335] on span "Kenno - Kehitys" at bounding box center [463, 333] width 86 height 11
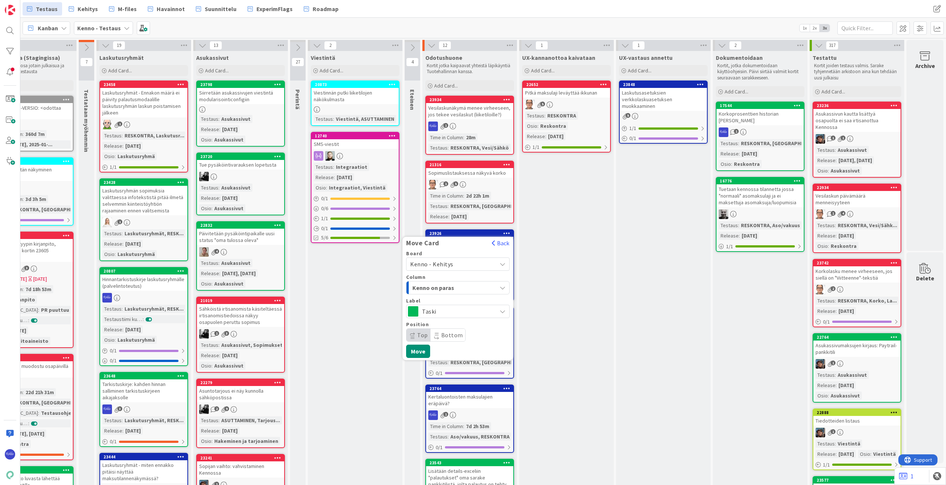
click at [472, 288] on div "Kenno on paras" at bounding box center [454, 288] width 86 height 12
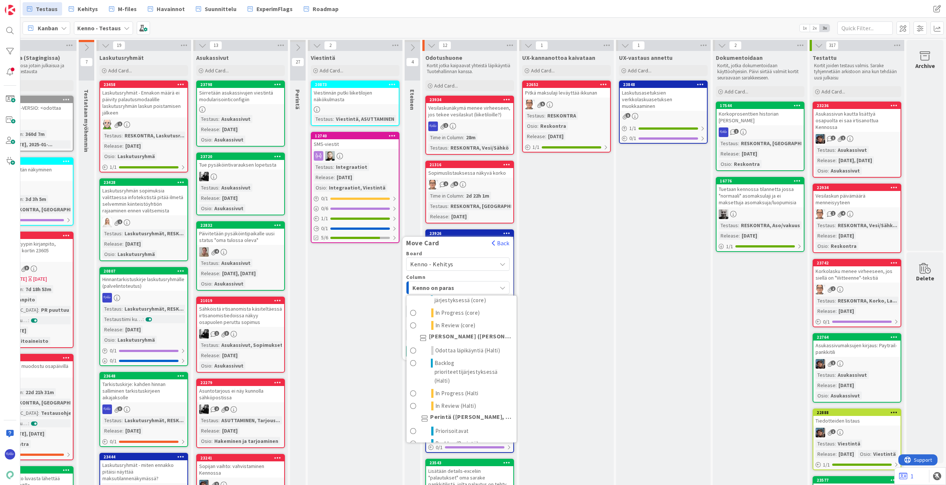
scroll to position [74, 0]
click at [471, 367] on span "Backlog prioriteettijärjestyksessä (Halti)" at bounding box center [474, 371] width 78 height 27
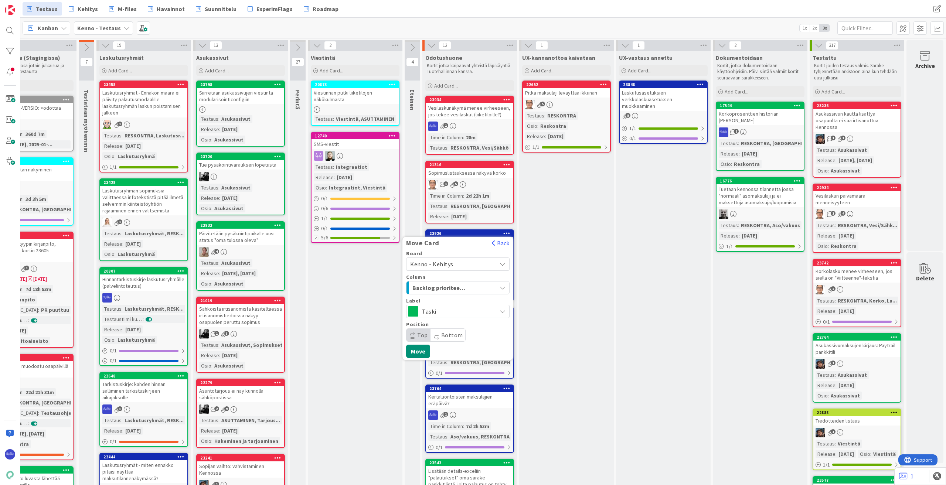
click at [452, 314] on span "Taski" at bounding box center [457, 311] width 71 height 10
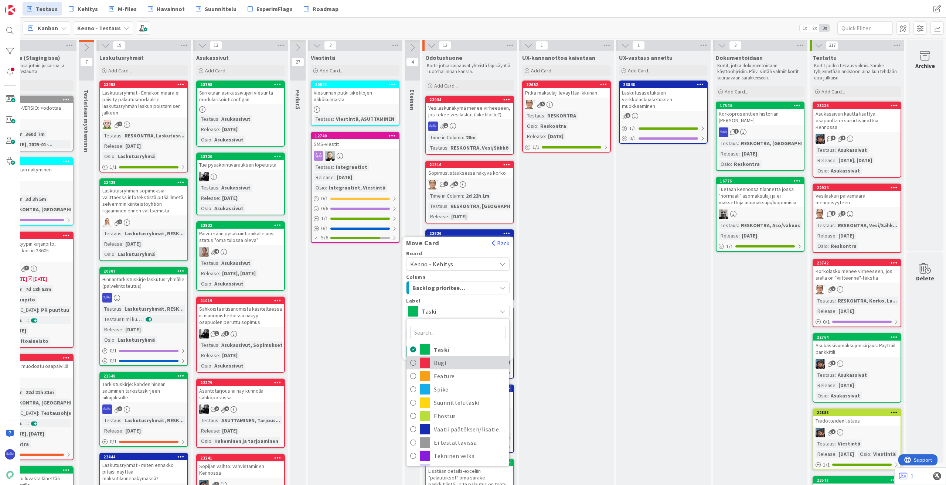
click at [455, 364] on span "Bugi" at bounding box center [470, 363] width 72 height 11
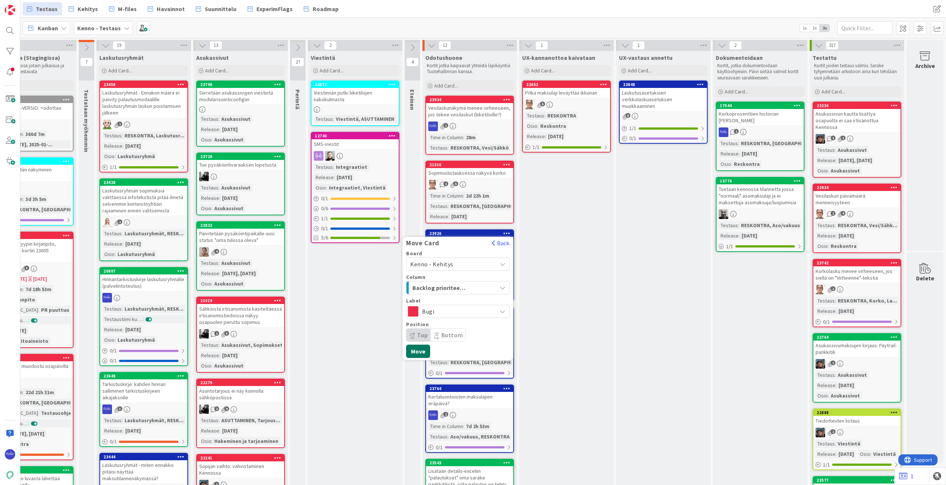
click at [414, 347] on button "Move" at bounding box center [418, 351] width 24 height 13
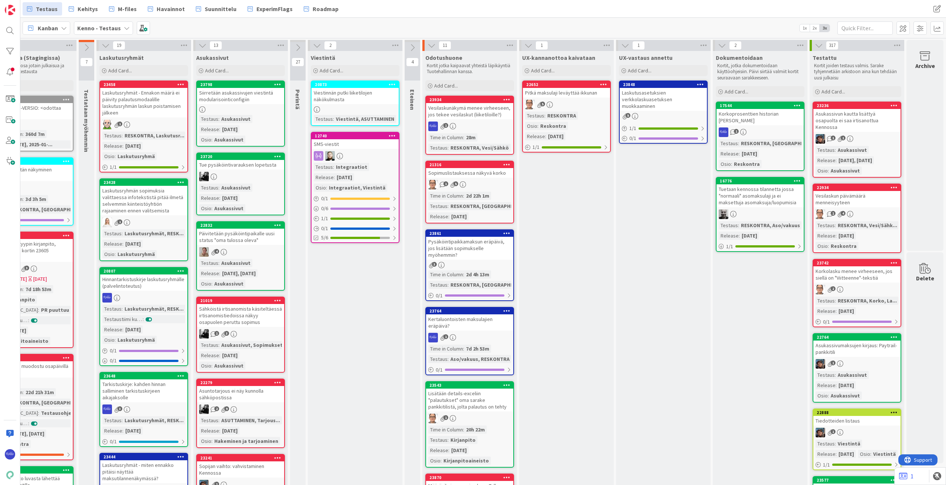
click at [492, 232] on icon at bounding box center [507, 233] width 7 height 5
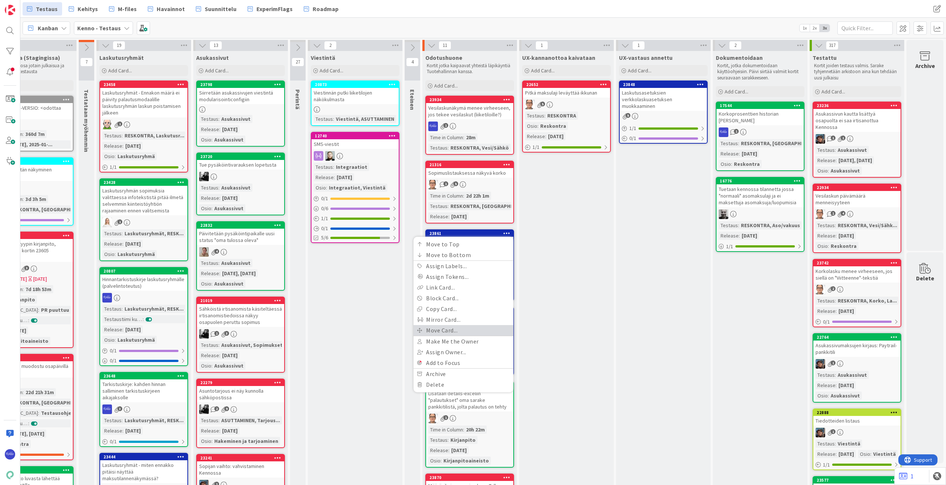
click at [476, 332] on link "Move Card..." at bounding box center [464, 330] width 100 height 11
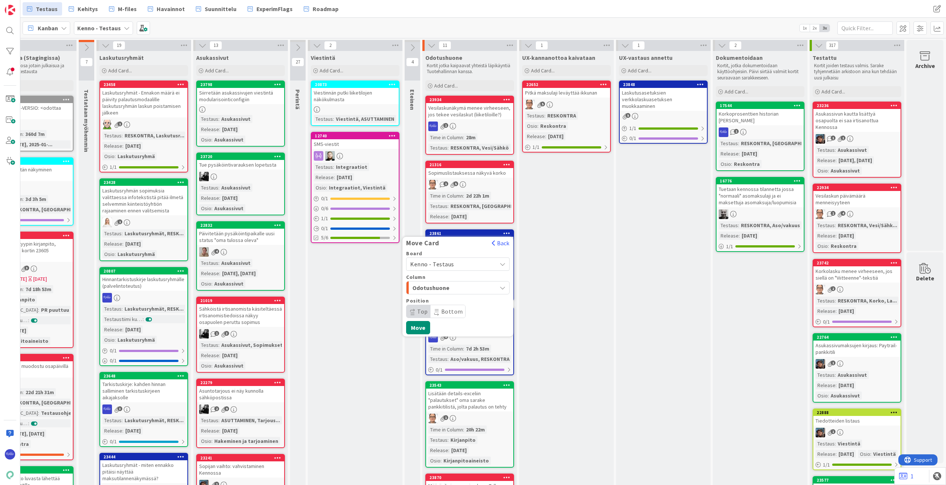
click at [457, 261] on span "Kenno - Testaus" at bounding box center [451, 264] width 83 height 10
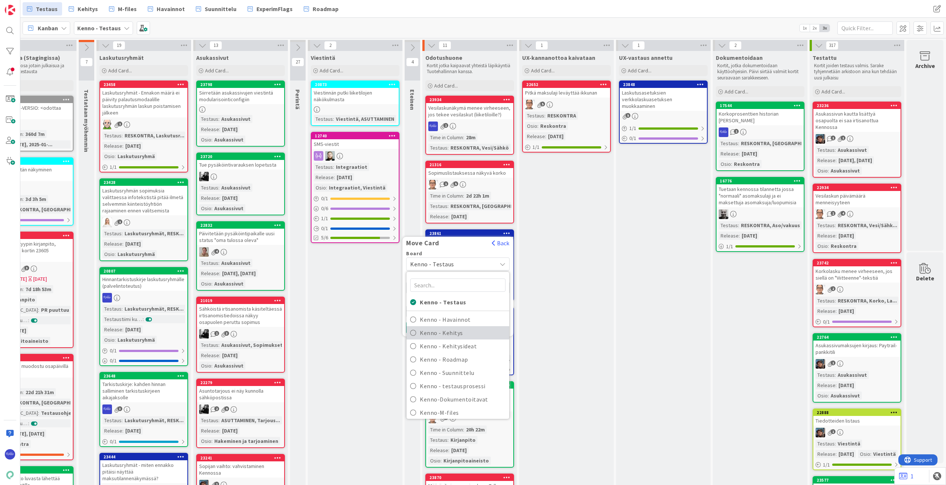
click at [459, 333] on span "Kenno - Kehitys" at bounding box center [463, 333] width 86 height 11
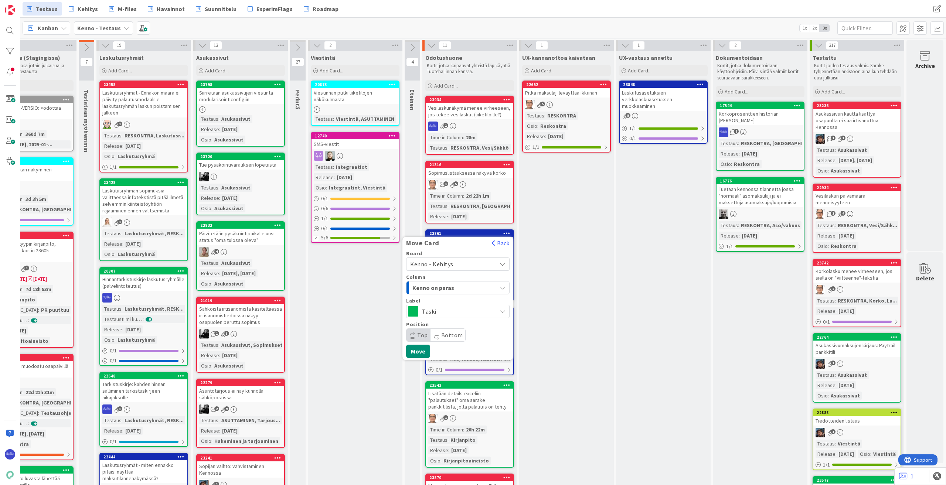
click at [463, 287] on div "Kenno on paras" at bounding box center [454, 288] width 86 height 12
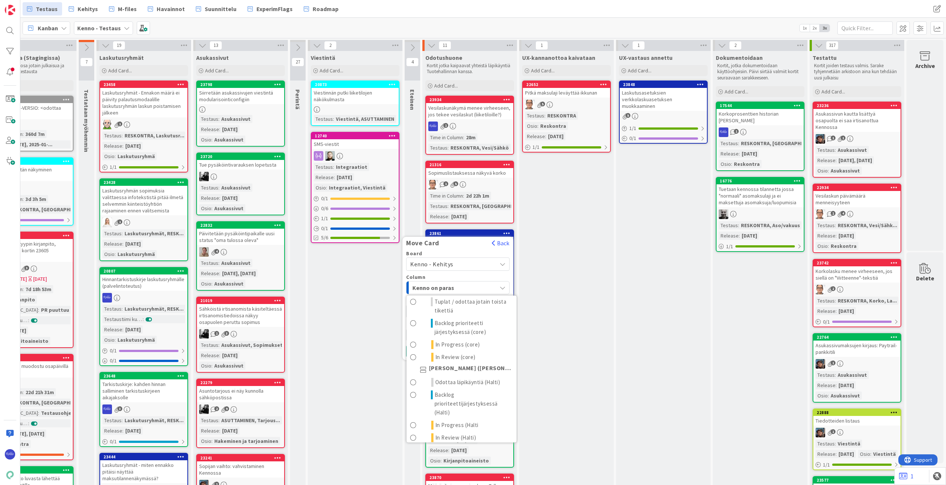
scroll to position [37, 0]
click at [475, 402] on span "Backlog prioriteettijärjestyksessä (Halti)" at bounding box center [474, 407] width 78 height 27
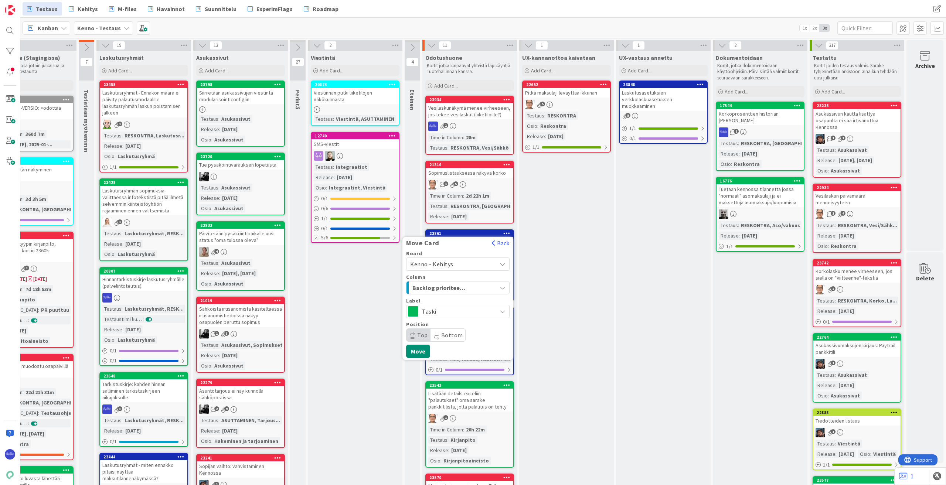
click at [423, 306] on div "Taski" at bounding box center [458, 311] width 104 height 13
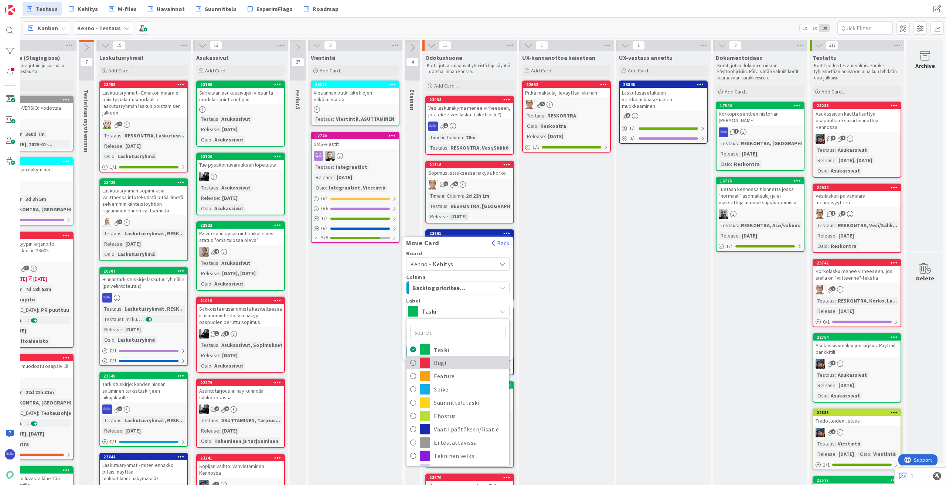
click at [443, 361] on span "Bugi" at bounding box center [470, 363] width 72 height 11
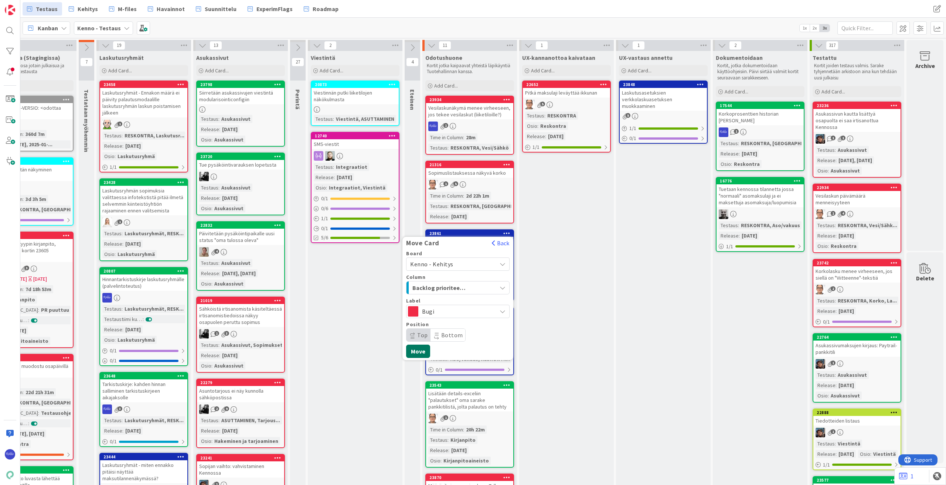
click at [414, 349] on button "Move" at bounding box center [418, 351] width 24 height 13
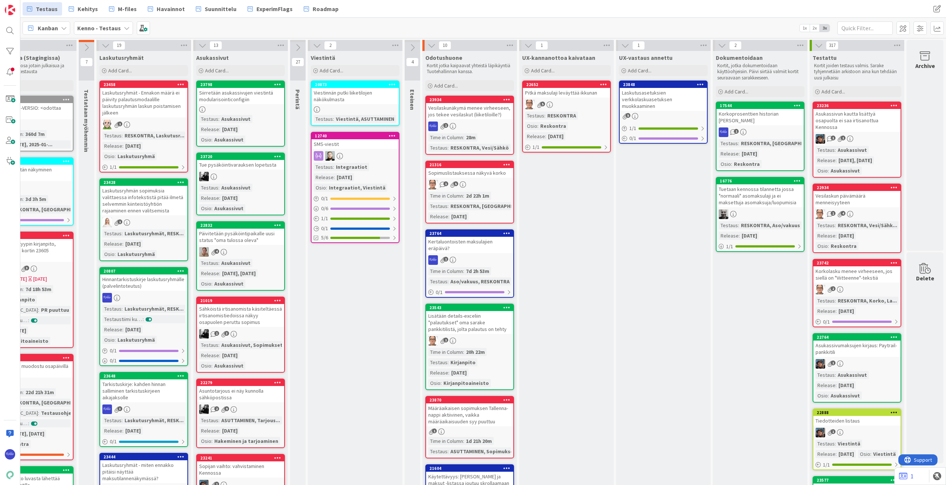
click at [492, 86] on icon at bounding box center [700, 84] width 7 height 5
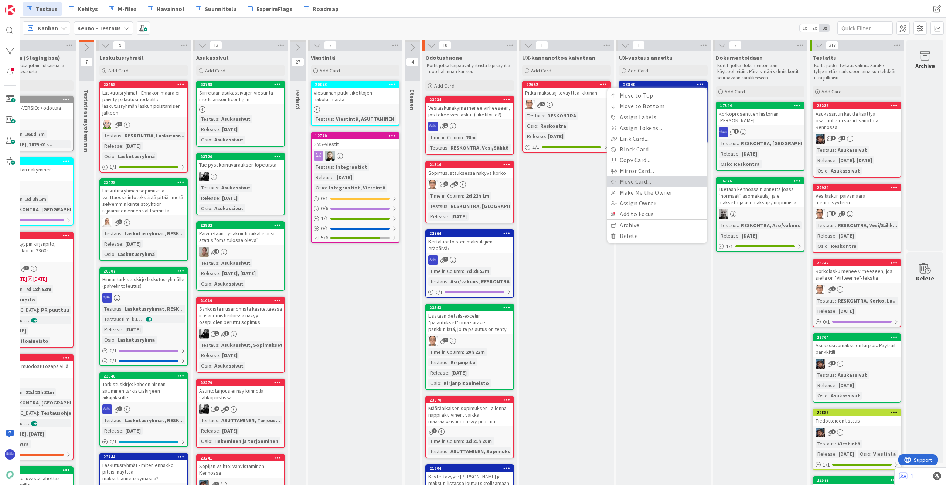
click at [492, 184] on link "Move Card..." at bounding box center [657, 181] width 100 height 11
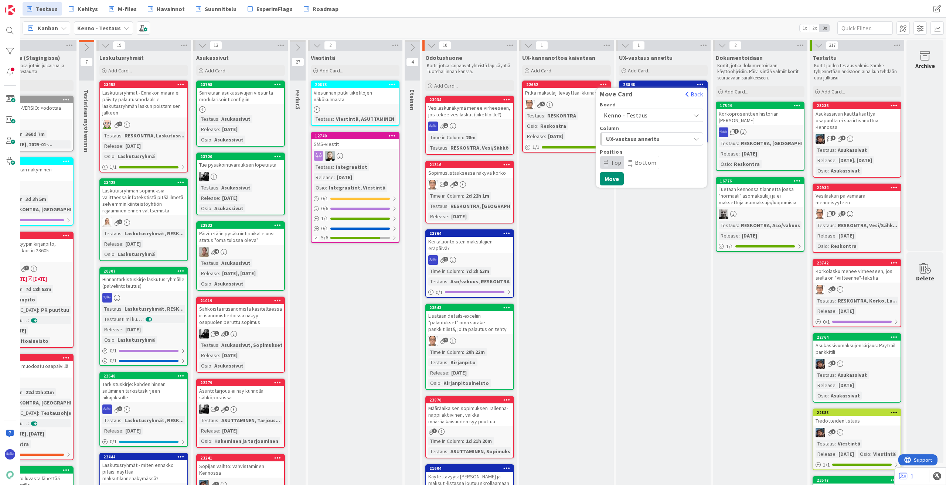
click at [492, 114] on span "Kenno - Testaus" at bounding box center [626, 115] width 44 height 7
click at [492, 189] on span "Kenno - Kehitys" at bounding box center [657, 184] width 86 height 11
click at [492, 139] on span "Kenno on paras" at bounding box center [633, 139] width 55 height 10
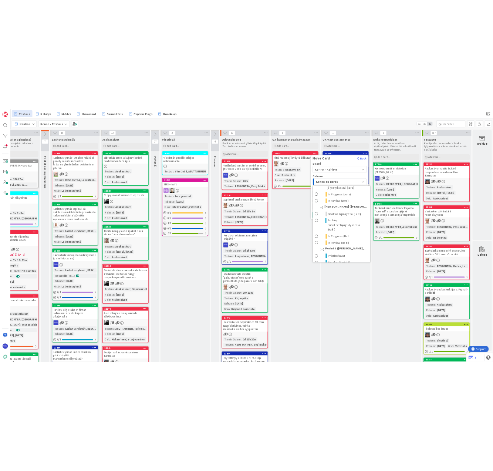
scroll to position [74, 0]
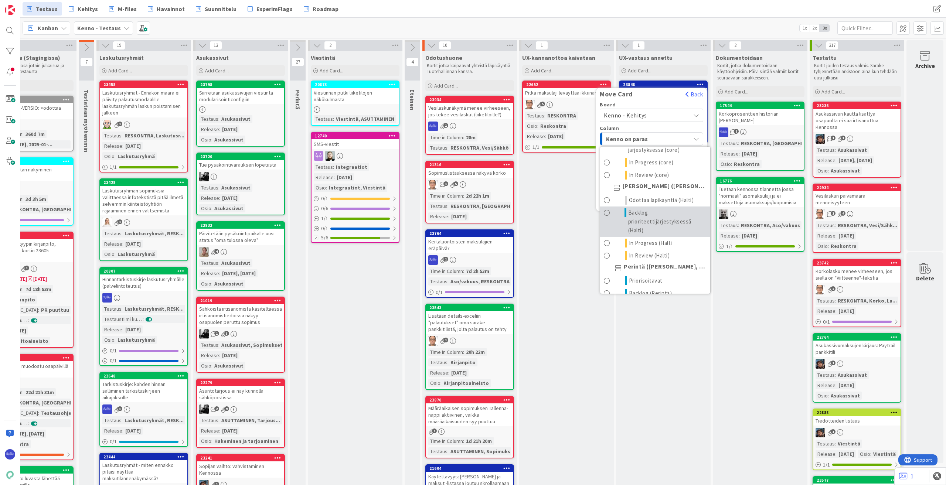
click at [492, 220] on span "Backlog prioriteettijärjestyksessä (Halti)" at bounding box center [668, 222] width 78 height 27
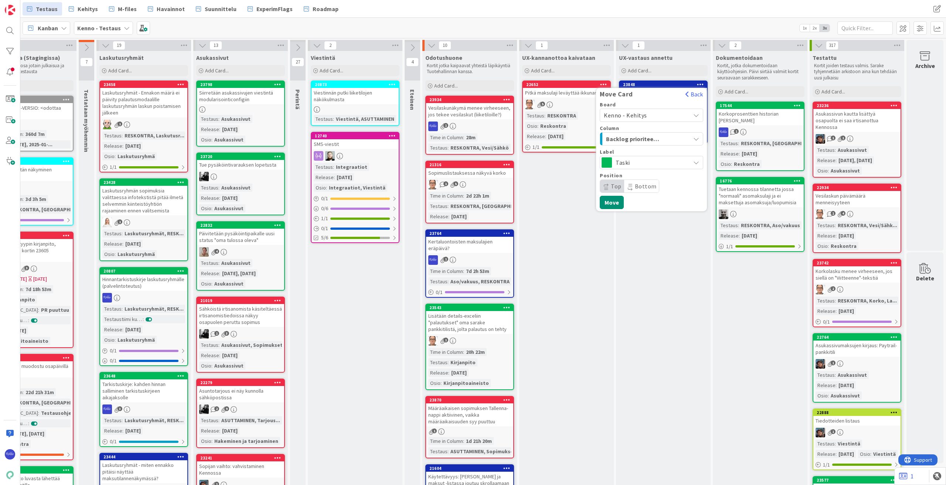
click at [492, 158] on span "Taski" at bounding box center [651, 162] width 71 height 10
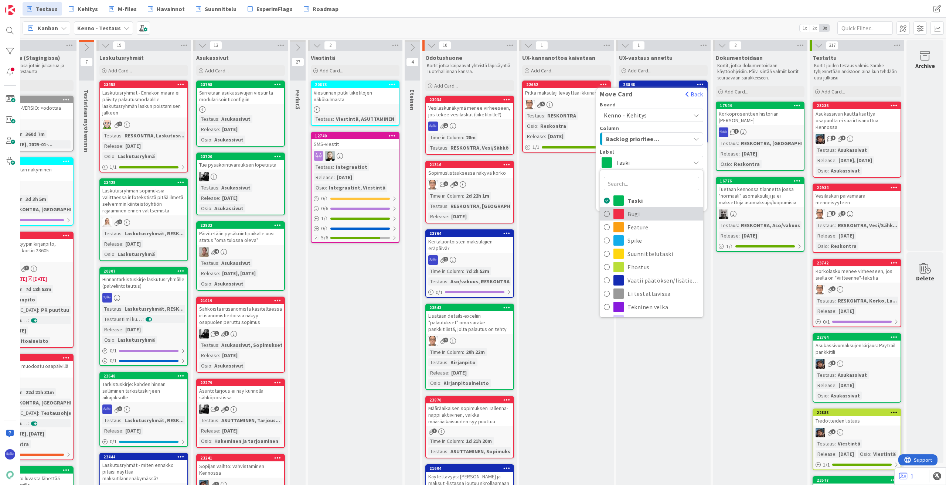
click at [492, 216] on span "Bugi" at bounding box center [664, 214] width 72 height 11
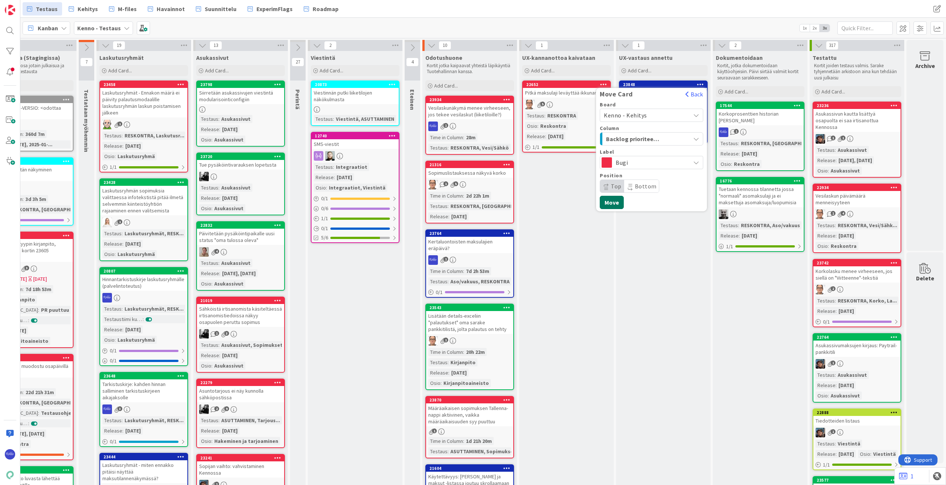
click at [492, 200] on button "Move" at bounding box center [612, 202] width 24 height 13
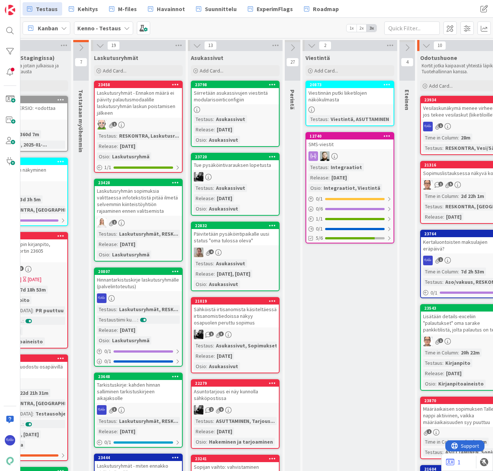
click at [381, 5] on div "Testaus Kehitys M-files Havainnot Suunnittelu ExperimFlags Roadmap" at bounding box center [215, 8] width 384 height 13
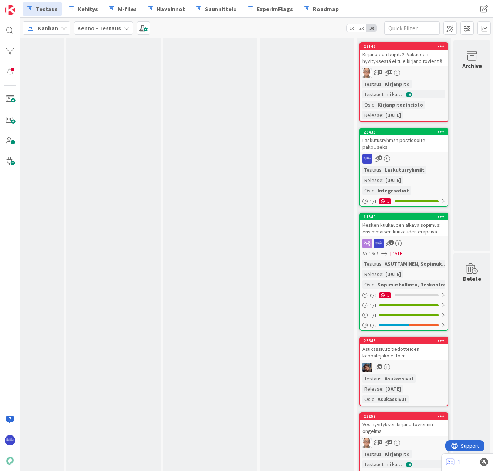
scroll to position [1775, 500]
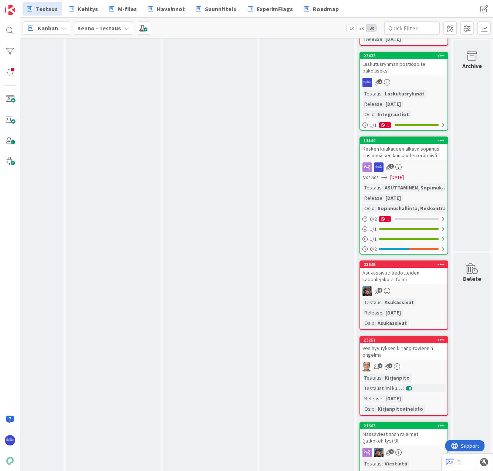
click at [405, 172] on div "1" at bounding box center [403, 167] width 87 height 10
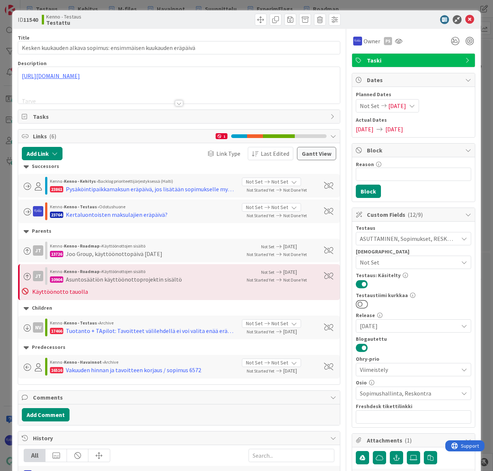
click at [177, 102] on div at bounding box center [179, 103] width 8 height 6
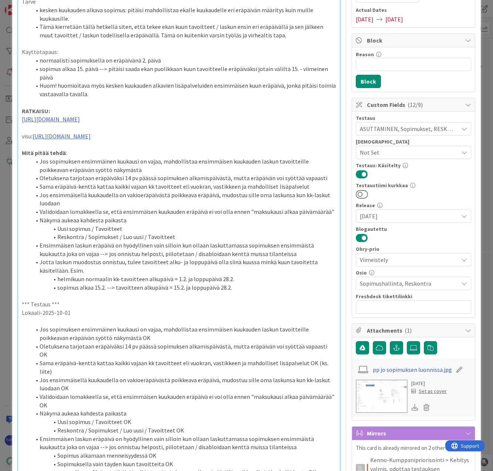
scroll to position [111, 0]
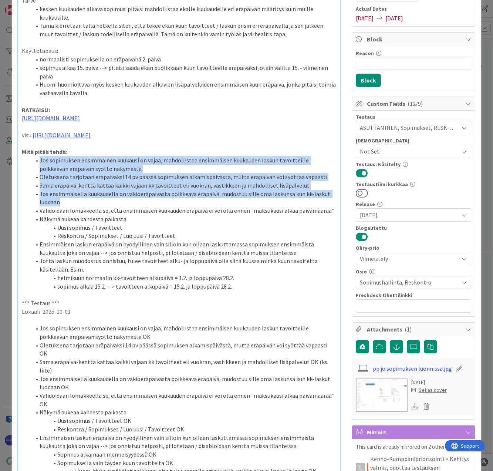
drag, startPoint x: 40, startPoint y: 177, endPoint x: 131, endPoint y: 222, distance: 101.5
click at [131, 222] on ol "Jos sopimuksen ensimmäinen kuukausi on vajaa, mahdollistaa ensimmäisen kuukaude…" at bounding box center [179, 223] width 314 height 135
copy ol "Jos sopimuksen ensimmäinen kuukausi on vajaa, mahdollistaa ensimmäisen kuukaude…"
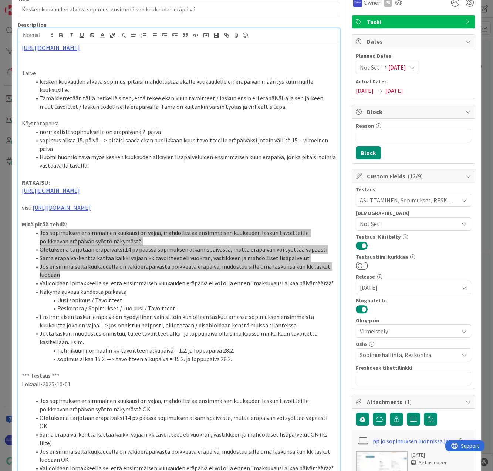
scroll to position [0, 0]
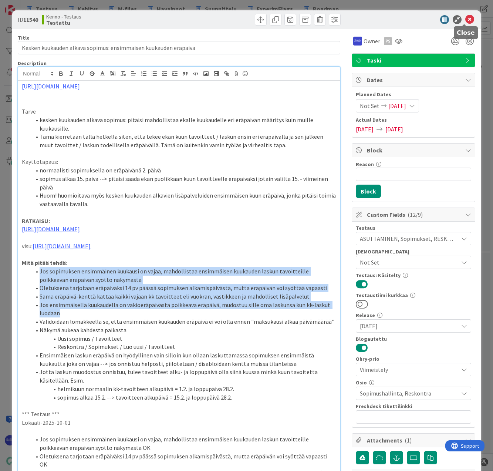
click at [465, 19] on icon at bounding box center [469, 19] width 9 height 9
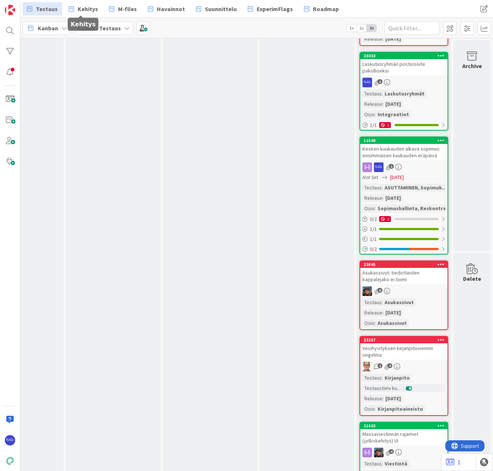
click at [86, 9] on span "Kehitys" at bounding box center [88, 8] width 20 height 9
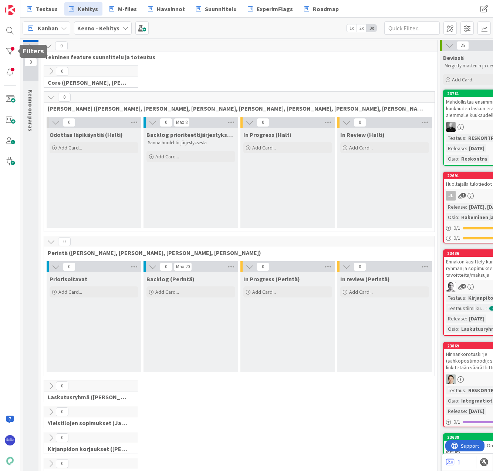
click at [8, 51] on div at bounding box center [10, 51] width 15 height 15
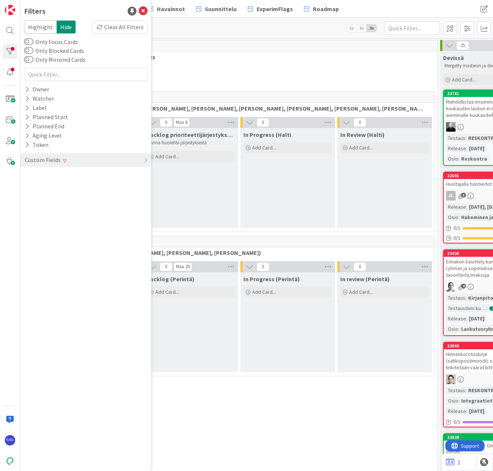
click at [115, 29] on div "Clear All Filters" at bounding box center [119, 26] width 55 height 13
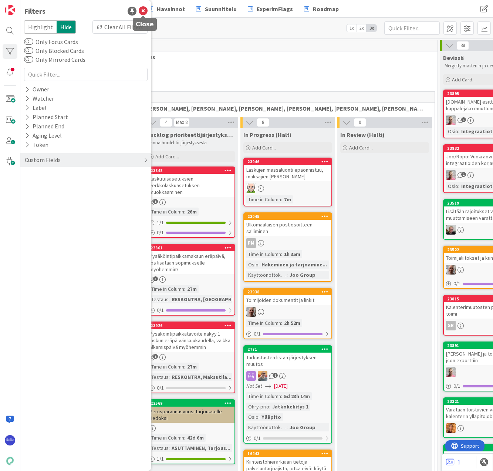
click at [141, 13] on icon at bounding box center [143, 11] width 9 height 9
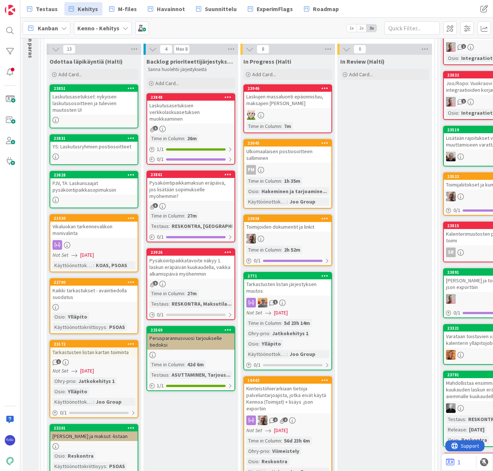
scroll to position [74, 0]
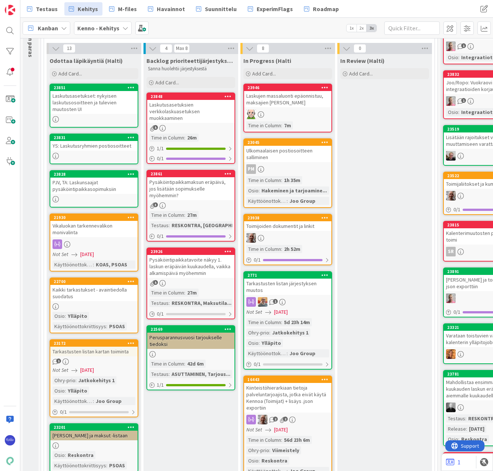
click at [204, 202] on div "3" at bounding box center [190, 205] width 87 height 6
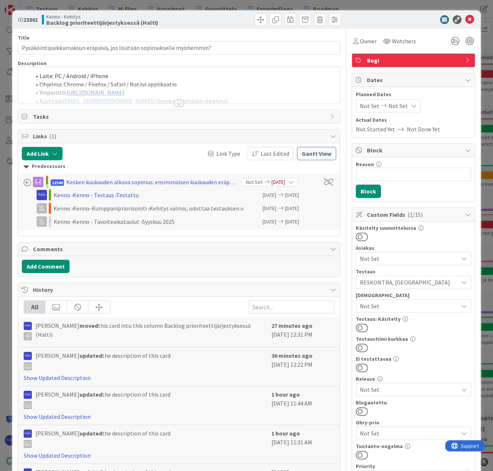
click at [178, 100] on div at bounding box center [179, 103] width 8 height 6
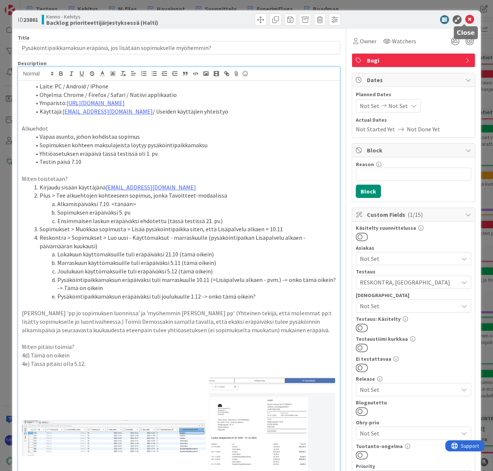
click at [465, 19] on icon at bounding box center [469, 19] width 9 height 9
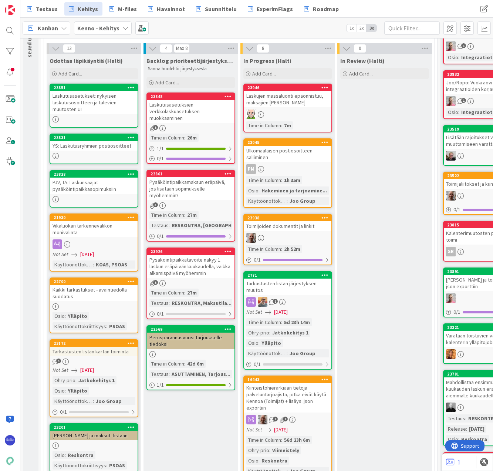
click at [207, 262] on div "Pysäköintipaikkatavoite näkyy 1. laskun eräpäivän kuukaudella, vaikka alkamispä…" at bounding box center [190, 266] width 87 height 23
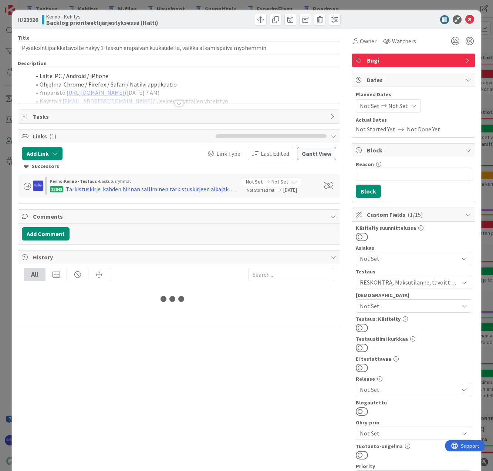
click at [176, 105] on div at bounding box center [179, 103] width 8 height 6
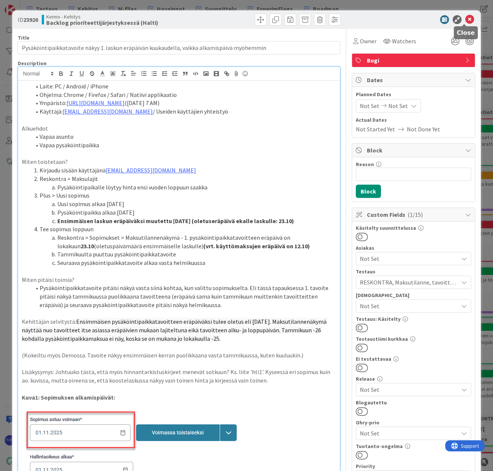
click at [465, 20] on icon at bounding box center [469, 19] width 9 height 9
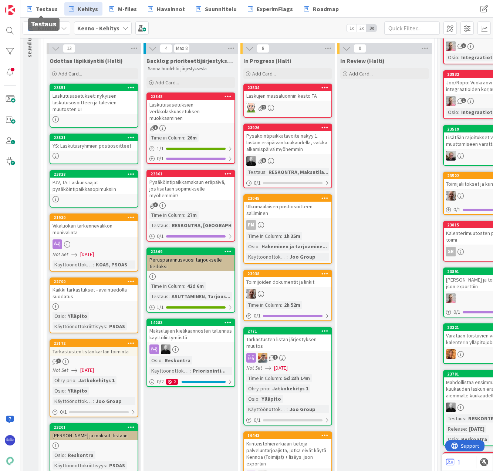
click at [44, 9] on span "Testaus" at bounding box center [47, 8] width 22 height 9
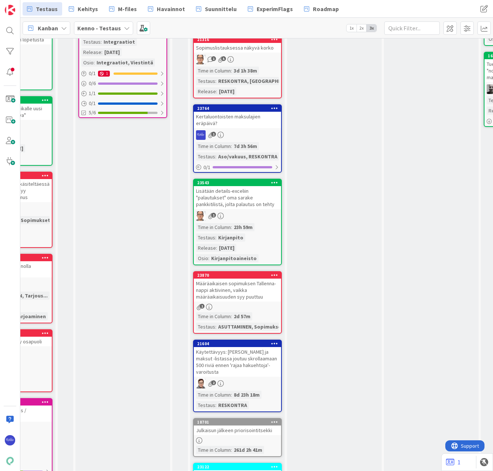
scroll to position [148, 274]
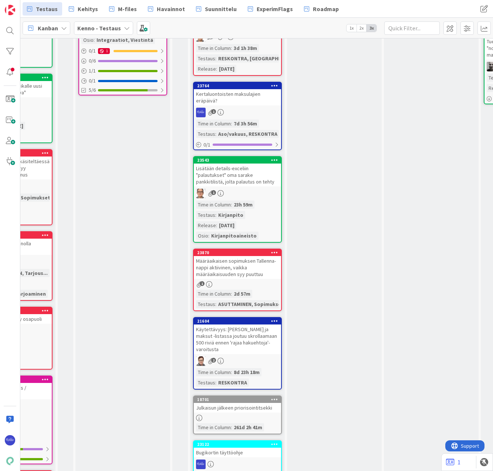
click at [273, 86] on icon at bounding box center [274, 85] width 7 height 5
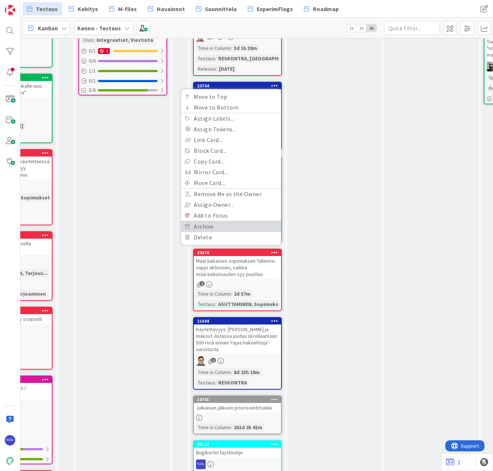
click at [226, 223] on link "Archive" at bounding box center [231, 226] width 100 height 11
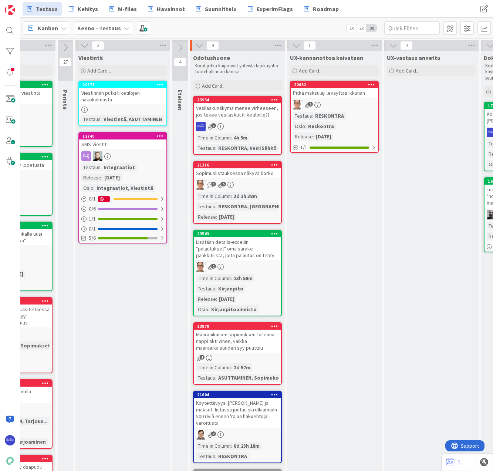
scroll to position [222, 274]
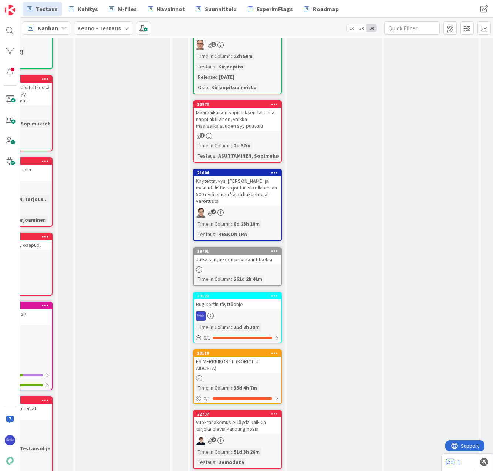
click at [241, 128] on div "Määräaikaisen sopimuksen Tallenna-nappi aktiivinen, vaikka määräaikaisuuden syy…" at bounding box center [237, 119] width 87 height 23
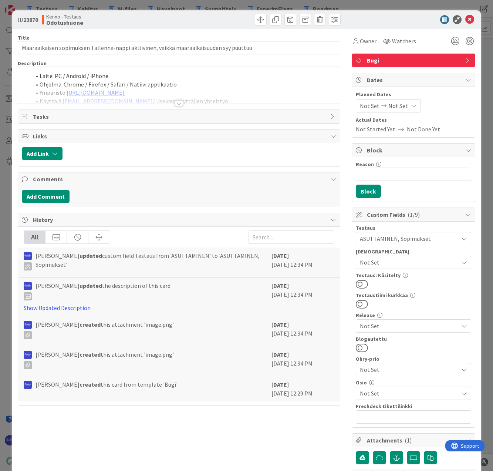
click at [175, 104] on div at bounding box center [179, 103] width 8 height 6
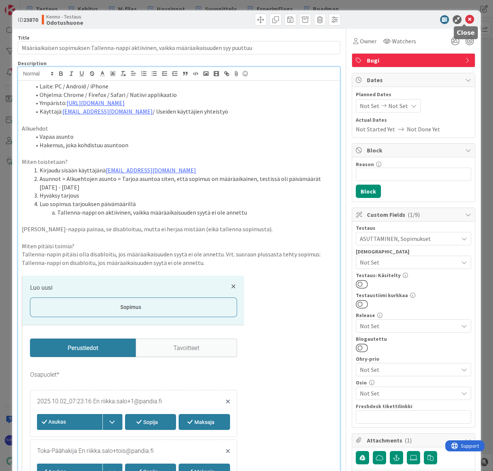
click at [465, 20] on icon at bounding box center [469, 19] width 9 height 9
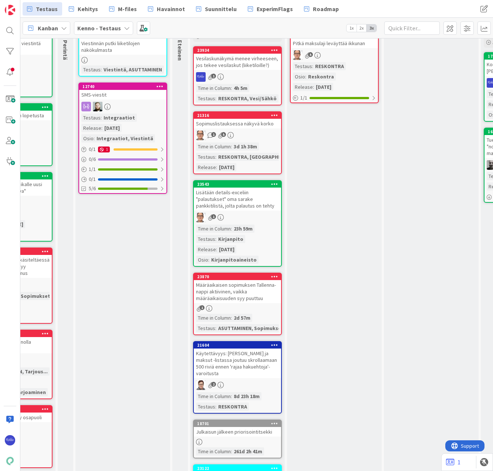
scroll to position [0, 274]
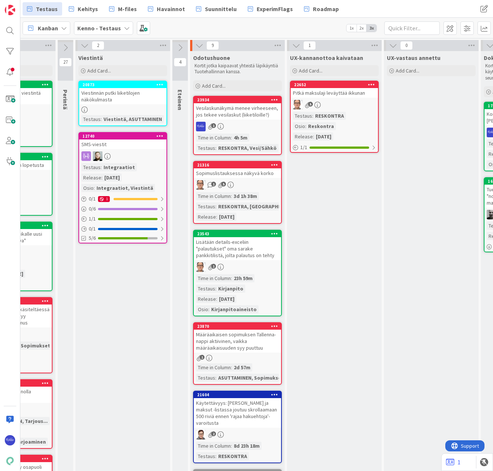
click at [245, 107] on div "Vesilaskunäkymä menee virheeseen, jos tekee vesilaskut (liiketiloille?)" at bounding box center [237, 111] width 87 height 16
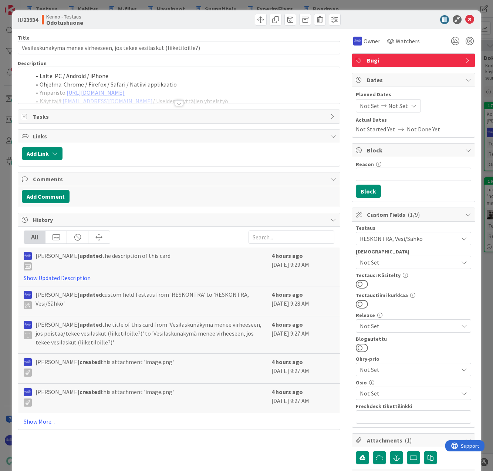
click at [176, 103] on div at bounding box center [179, 103] width 8 height 6
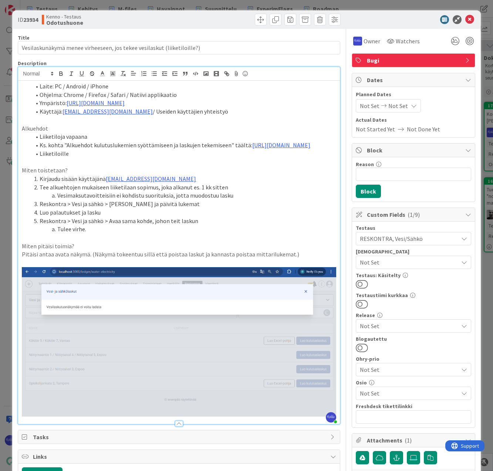
click at [369, 43] on span "Owner" at bounding box center [371, 41] width 17 height 9
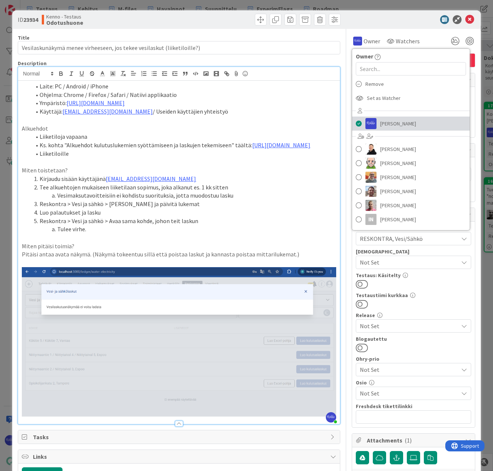
click at [382, 123] on span "[PERSON_NAME]" at bounding box center [398, 123] width 36 height 11
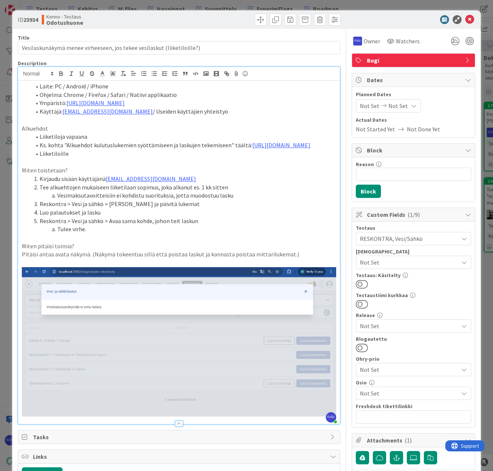
click at [363, 45] on span "Owner" at bounding box center [371, 41] width 17 height 9
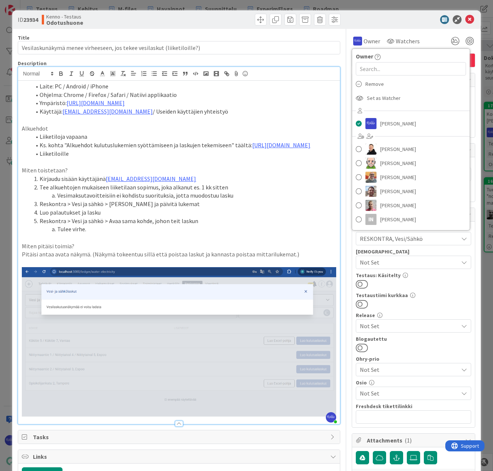
click at [372, 79] on span "Remove" at bounding box center [374, 83] width 18 height 11
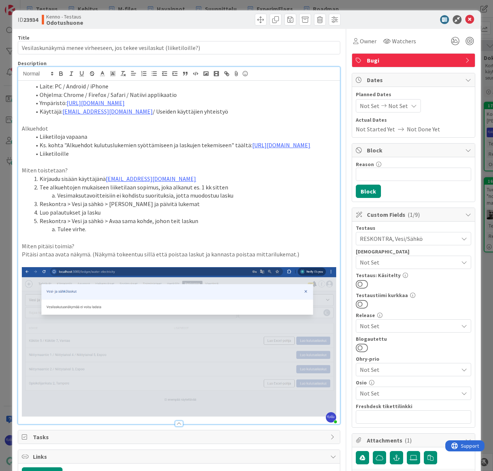
click at [395, 44] on span "Watchers" at bounding box center [404, 41] width 24 height 9
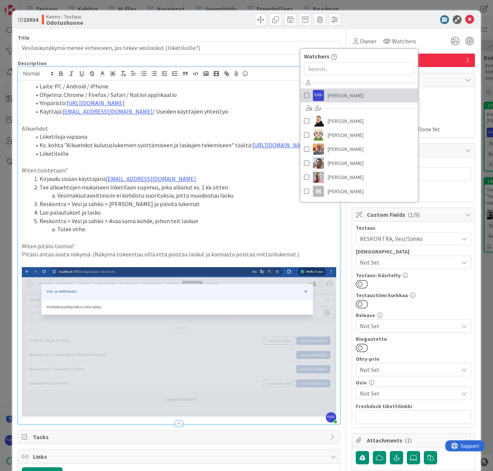
click at [348, 97] on link "[PERSON_NAME]" at bounding box center [359, 95] width 118 height 14
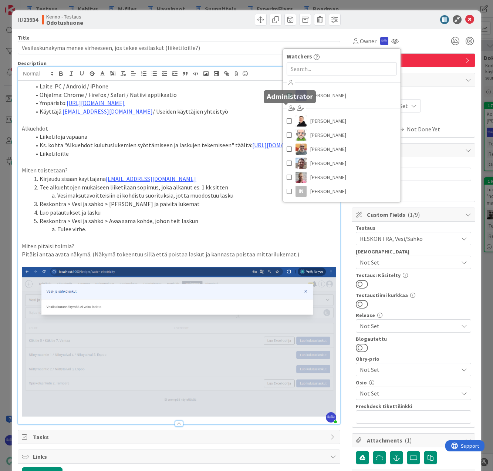
click at [250, 103] on li "Ympäristö: [URL][DOMAIN_NAME]" at bounding box center [183, 103] width 305 height 9
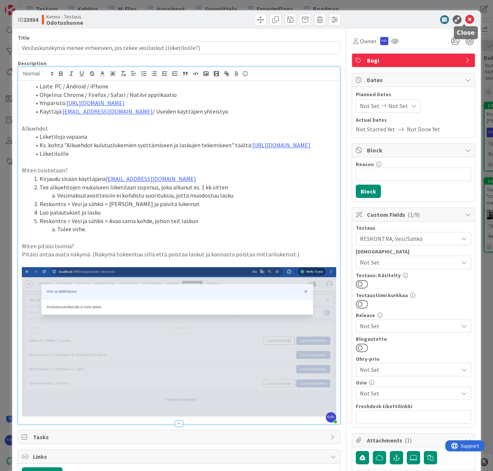
click at [465, 20] on icon at bounding box center [469, 19] width 9 height 9
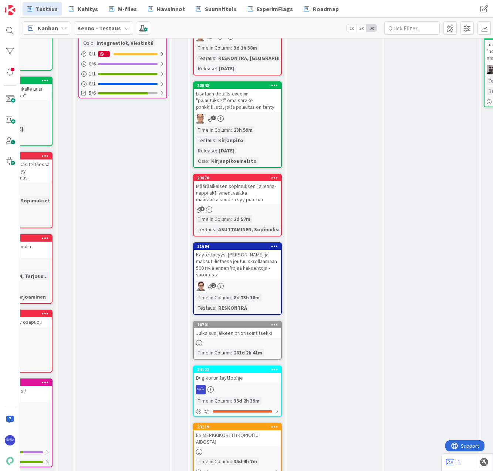
scroll to position [148, 274]
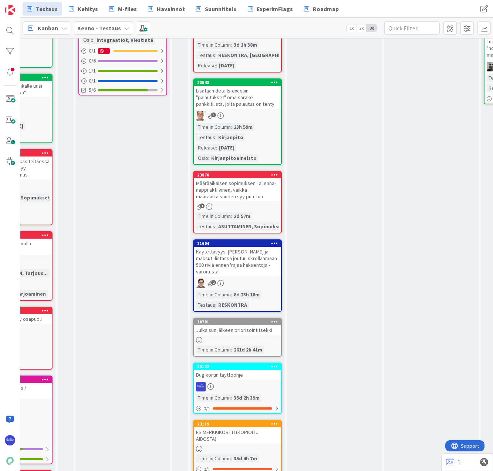
click at [250, 193] on div "Määräaikaisen sopimuksen Tallenna-nappi aktiivinen, vaikka määräaikaisuuden syy…" at bounding box center [237, 189] width 87 height 23
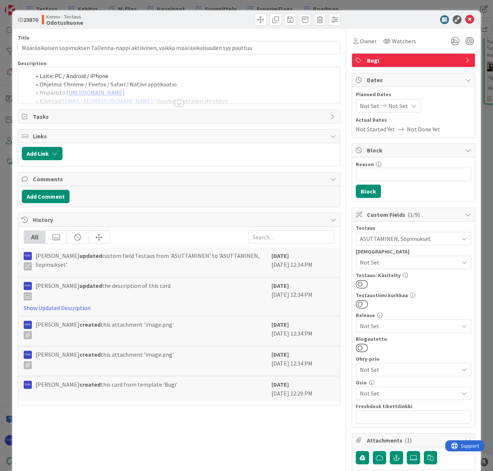
click at [392, 45] on span "Watchers" at bounding box center [404, 41] width 24 height 9
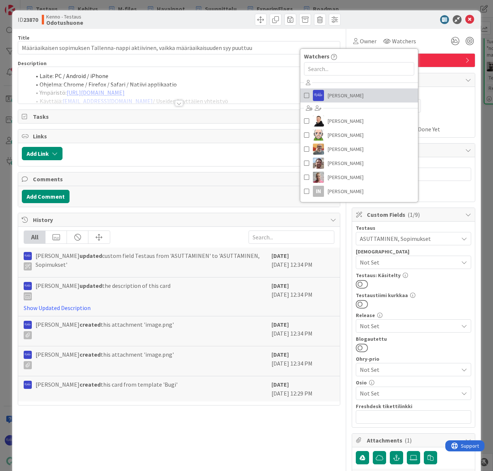
click at [342, 90] on span "[PERSON_NAME]" at bounding box center [346, 95] width 36 height 11
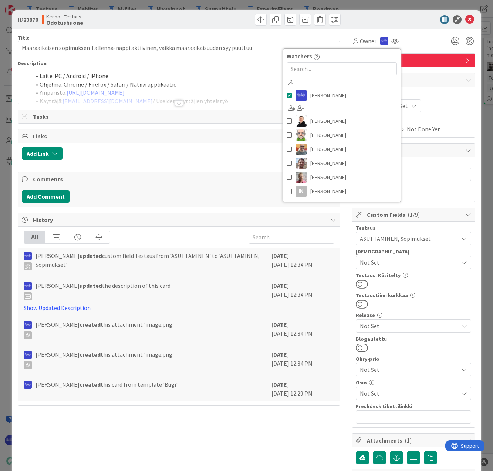
click at [407, 17] on div at bounding box center [409, 19] width 131 height 9
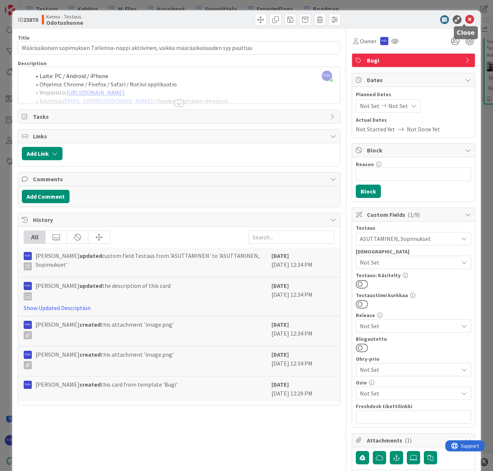
click at [465, 18] on icon at bounding box center [469, 19] width 9 height 9
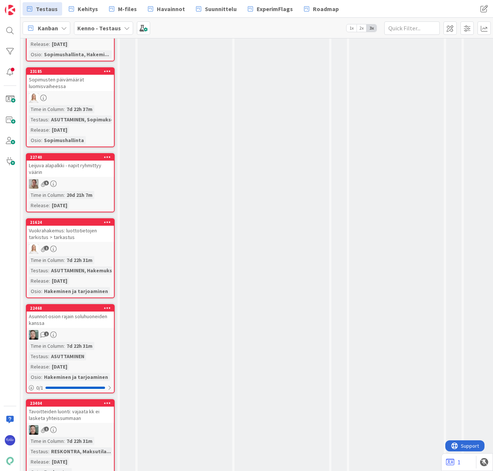
scroll to position [2033, 0]
